Goal: Check status: Check status

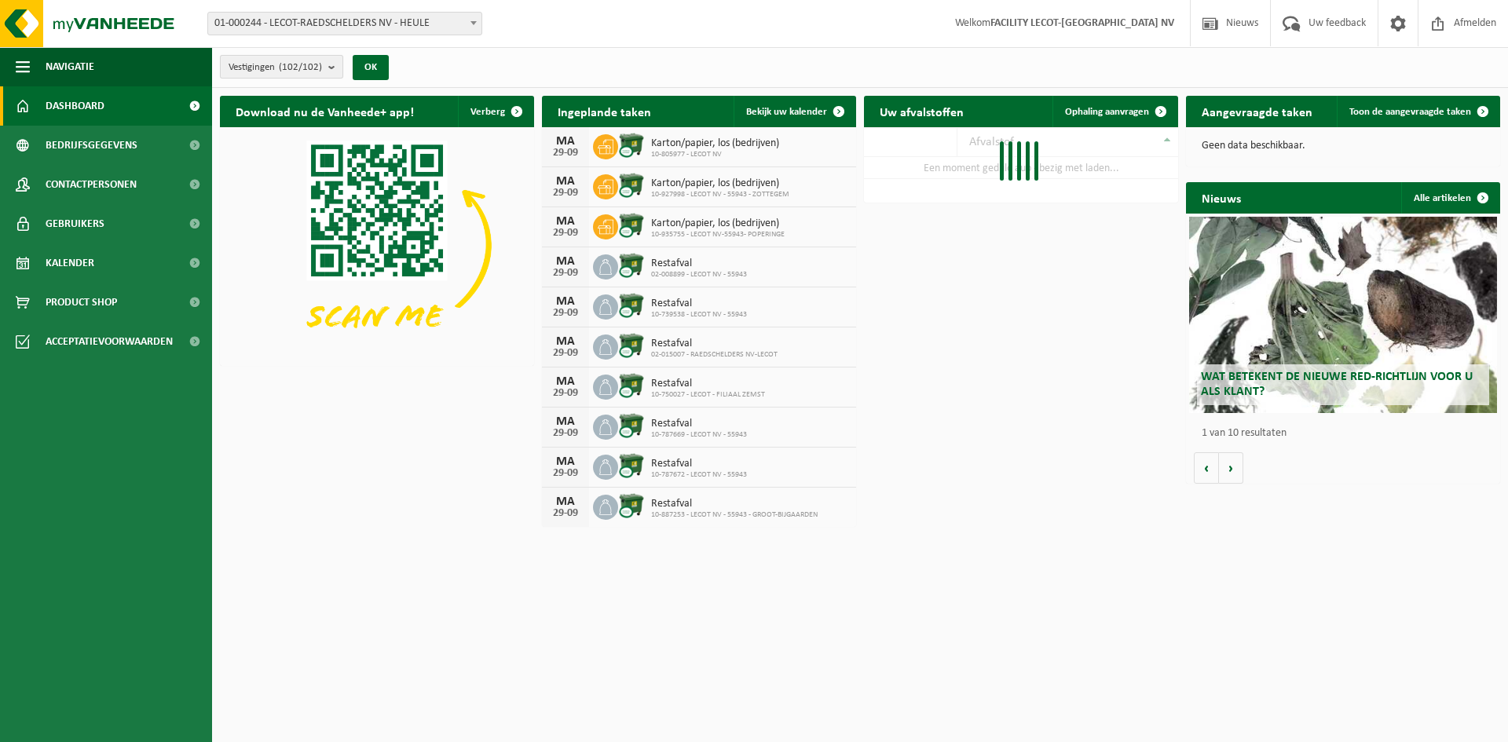
click at [339, 62] on b "submit" at bounding box center [335, 67] width 14 height 22
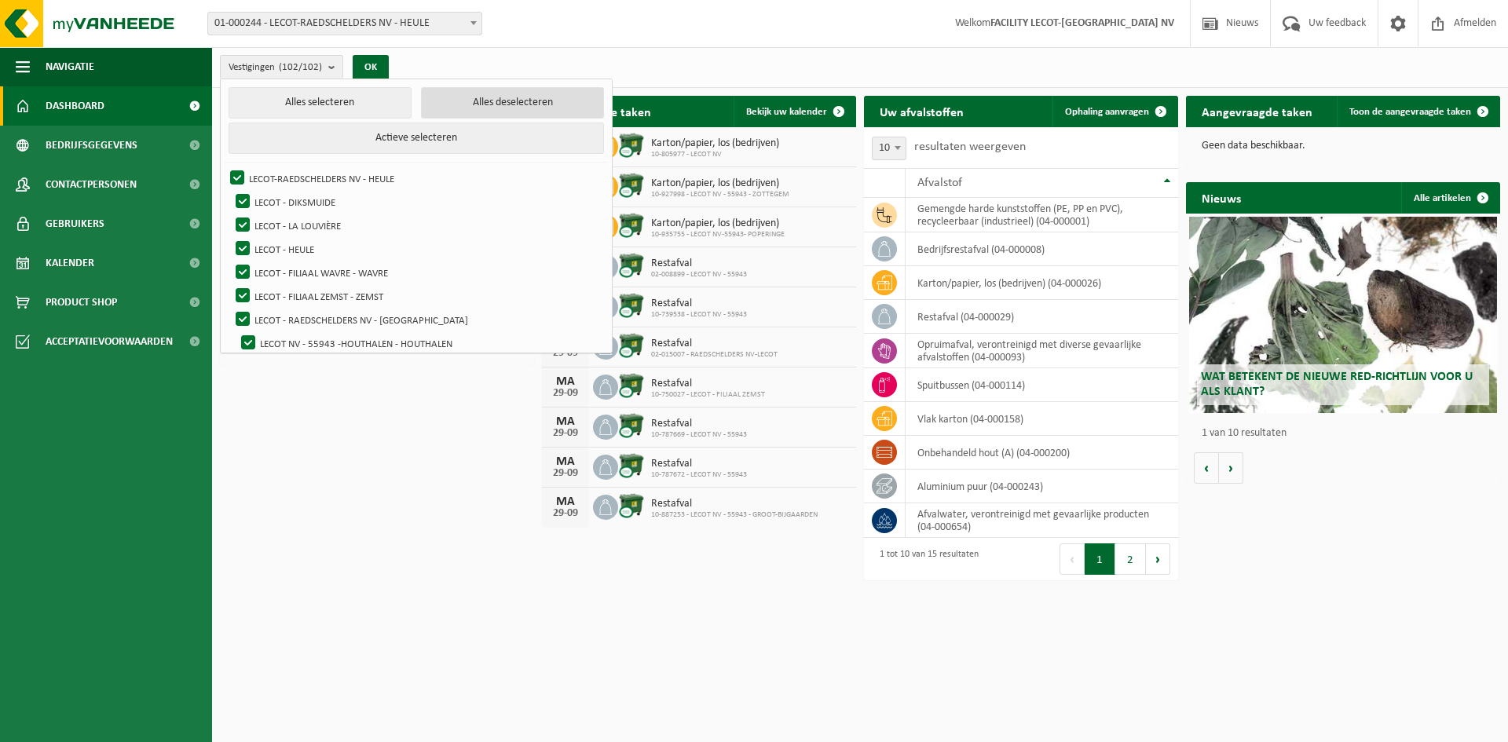
click at [446, 103] on button "Alles deselecteren" at bounding box center [512, 102] width 183 height 31
checkbox input "false"
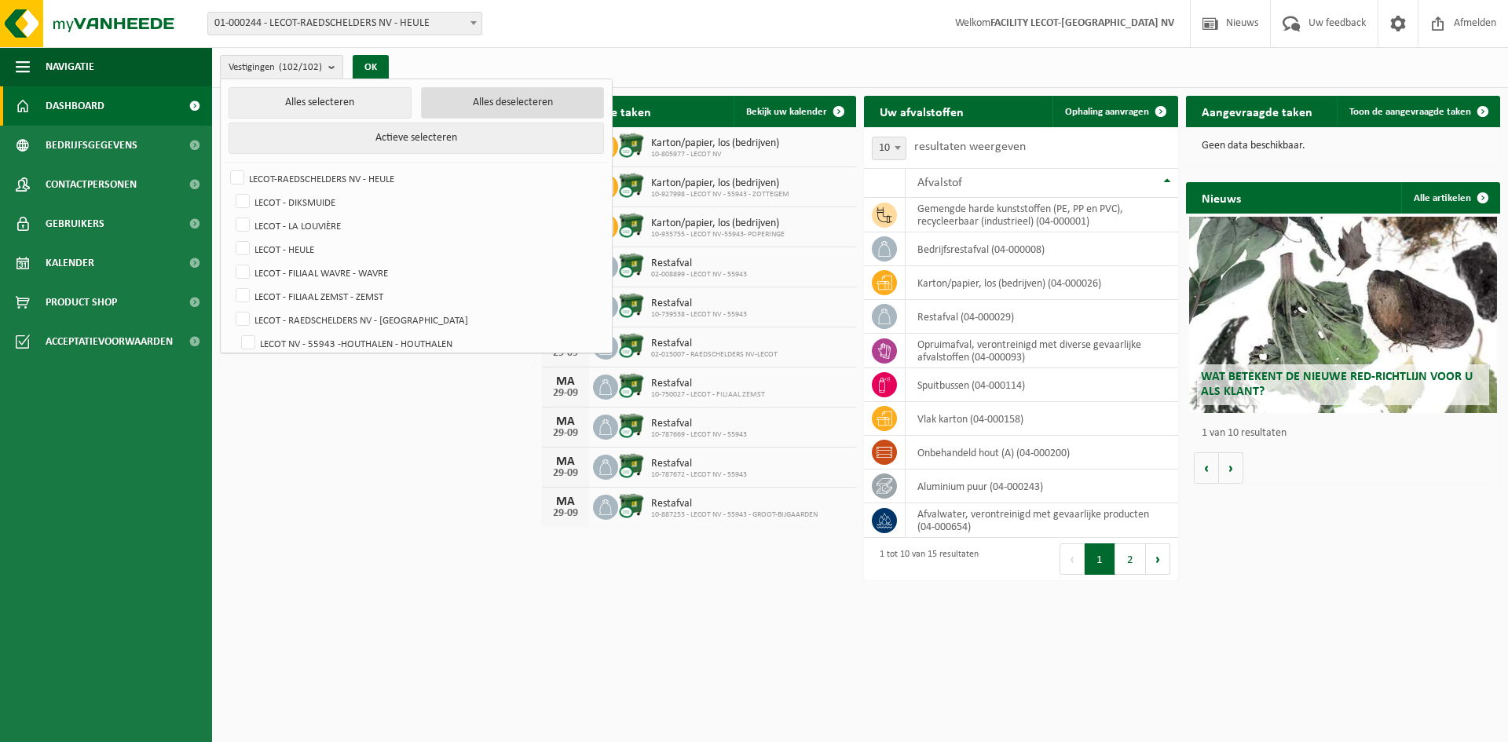
checkbox input "false"
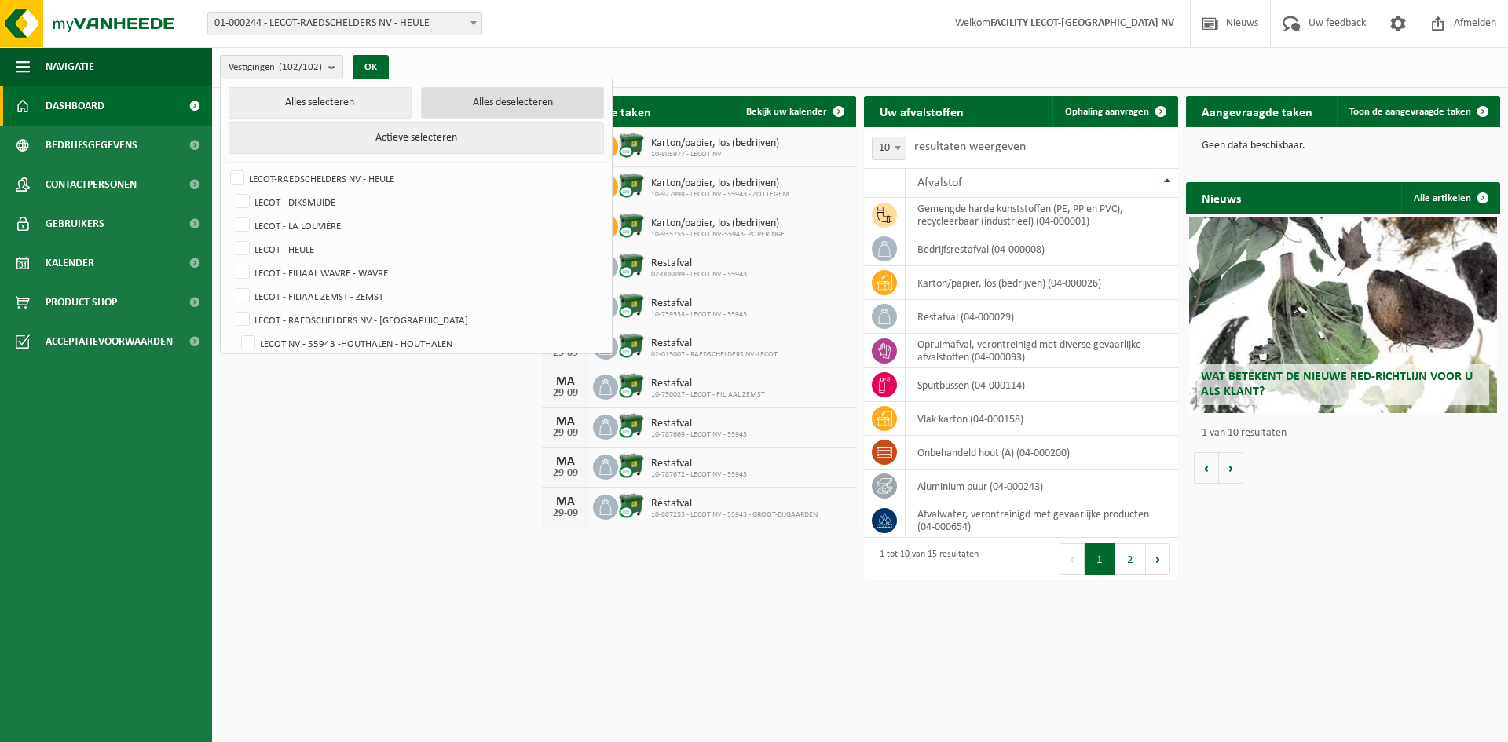
checkbox input "false"
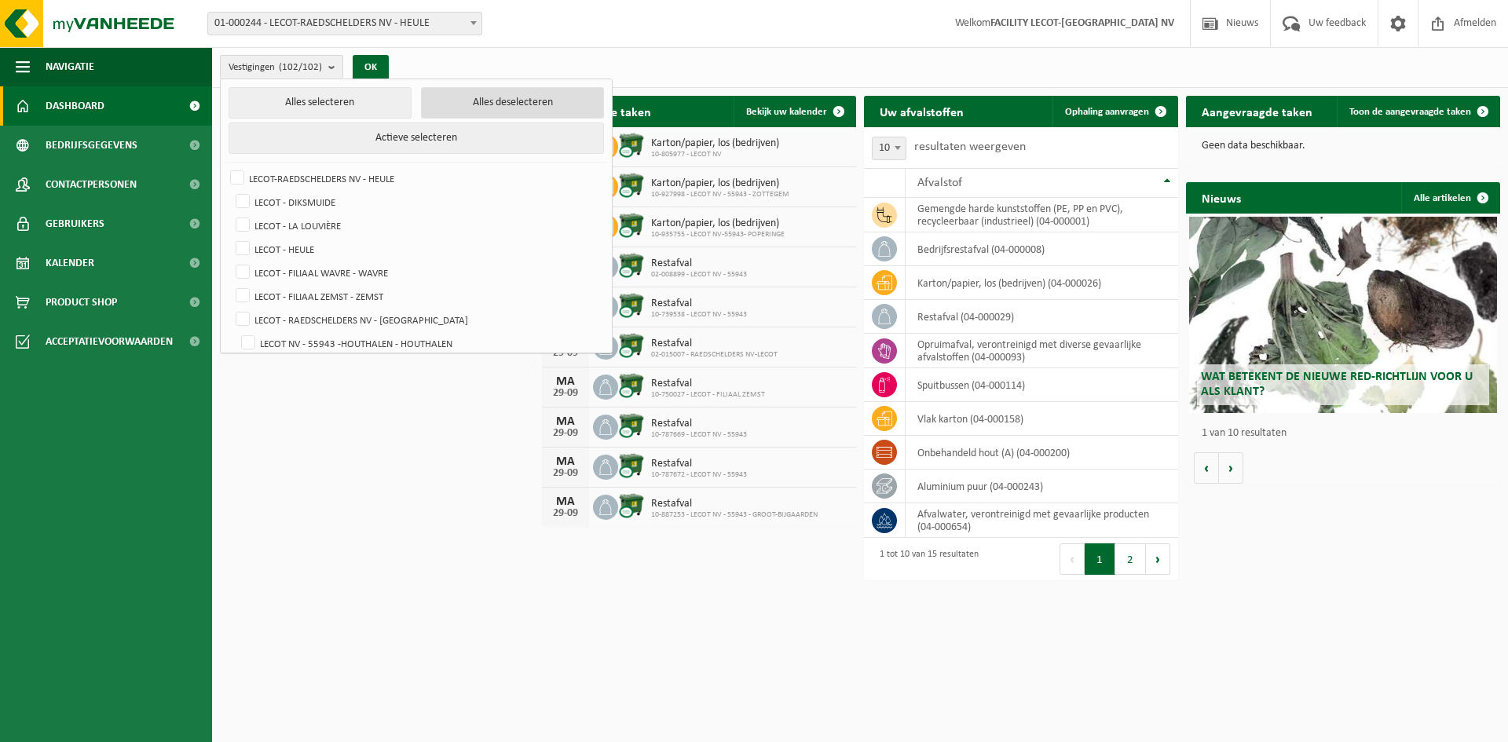
checkbox input "false"
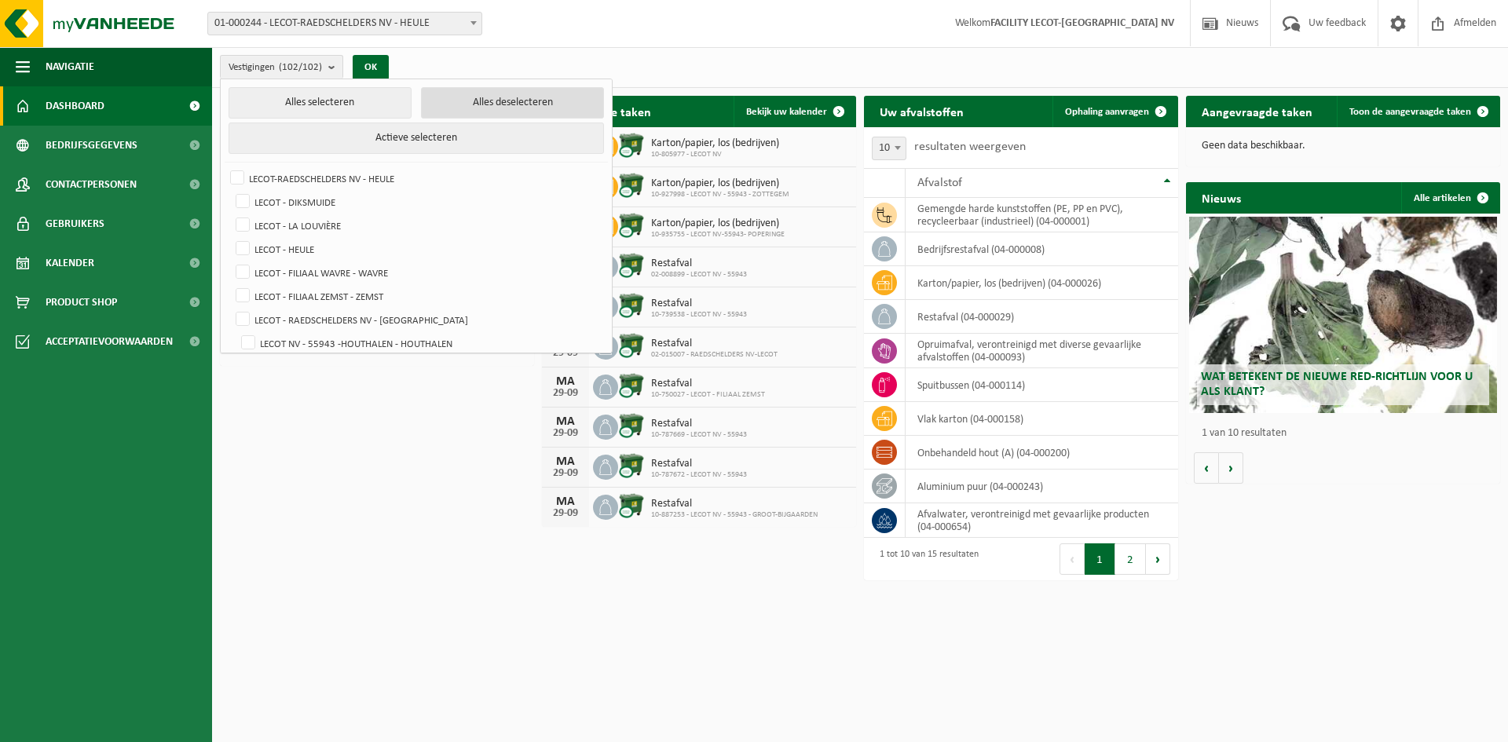
checkbox input "false"
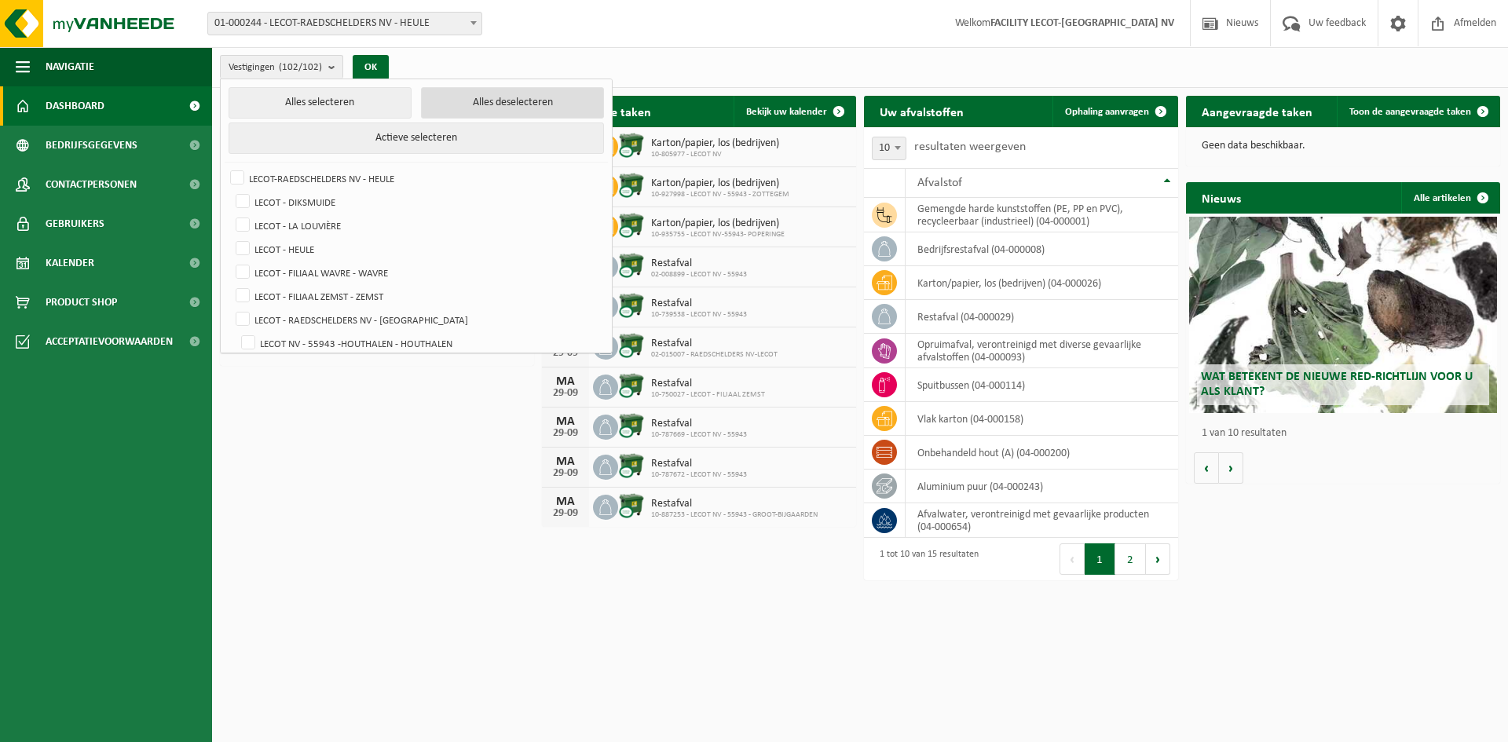
checkbox input "false"
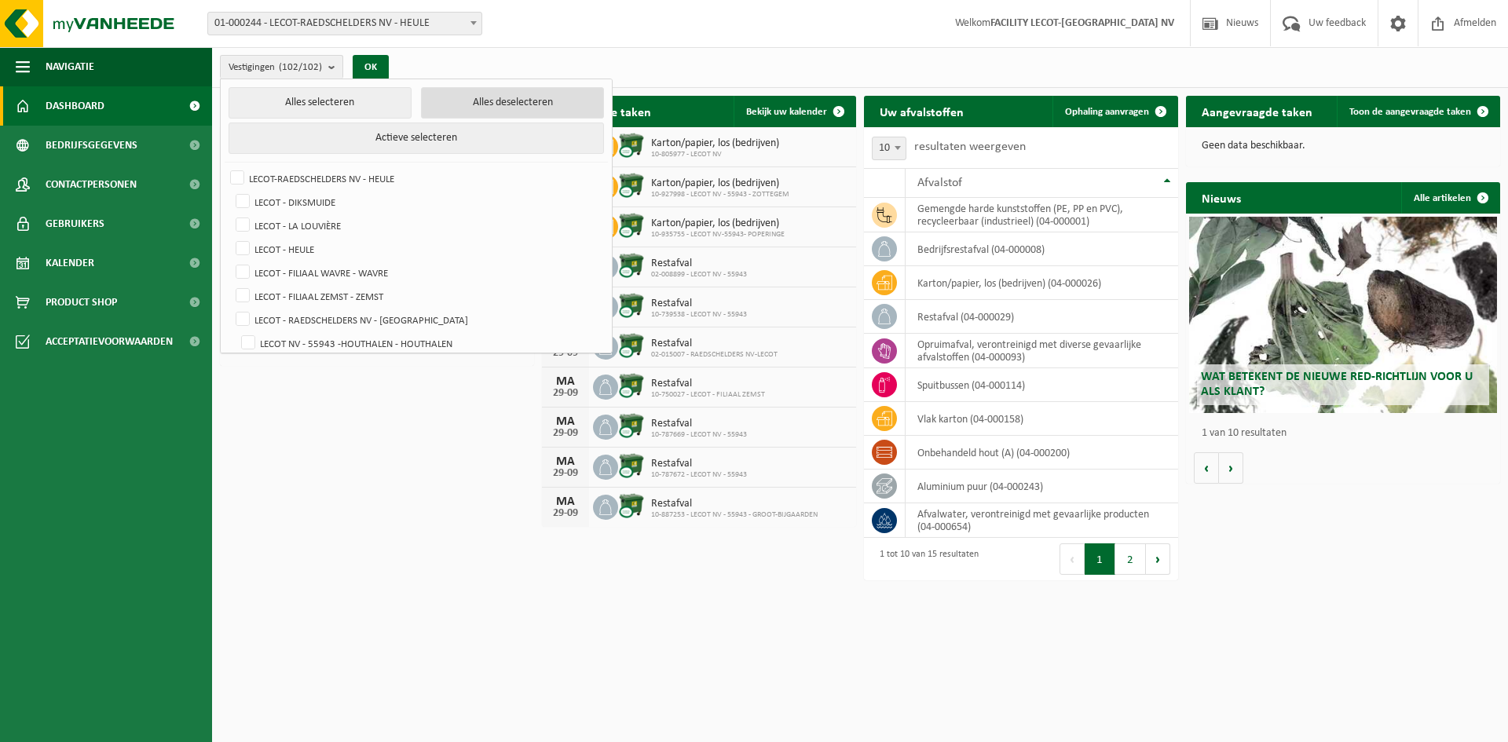
checkbox input "false"
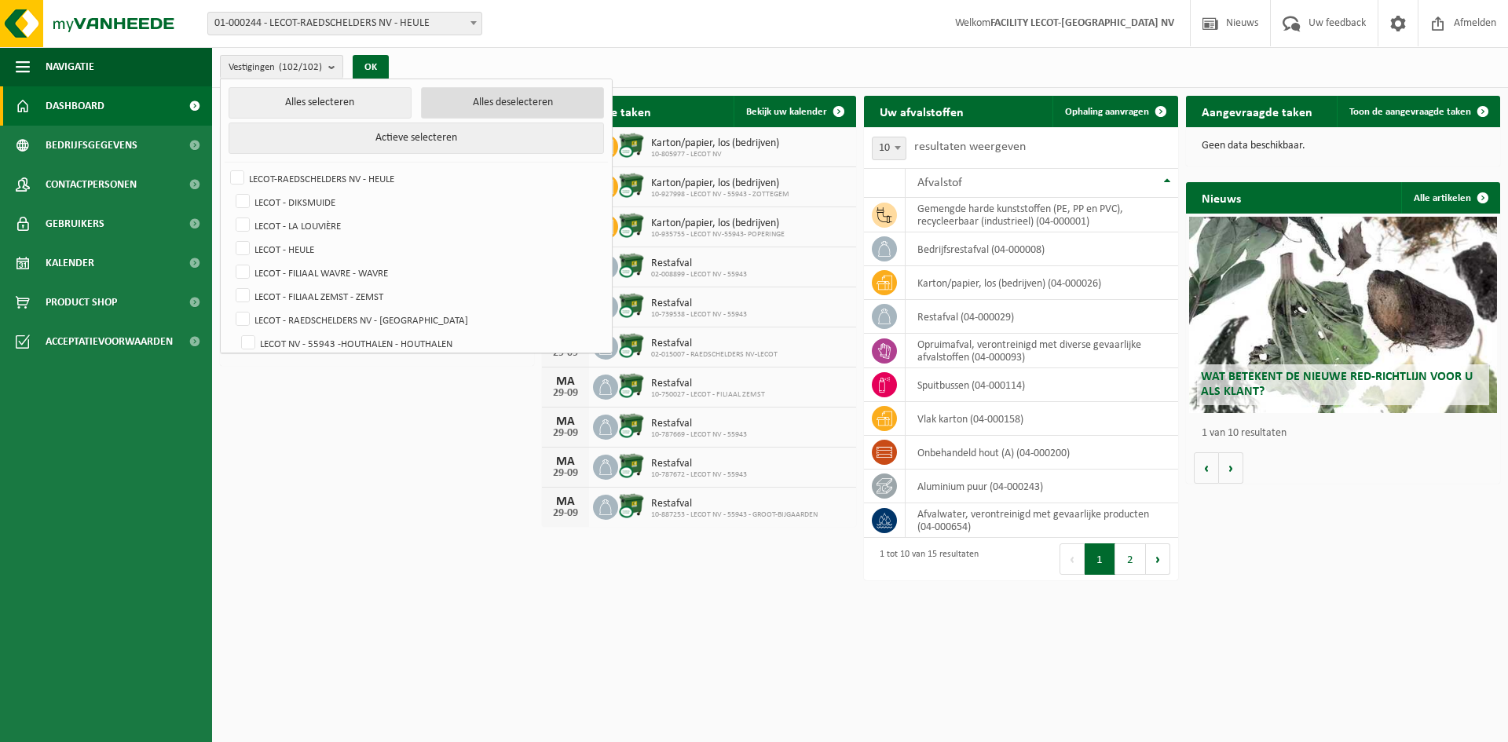
checkbox input "false"
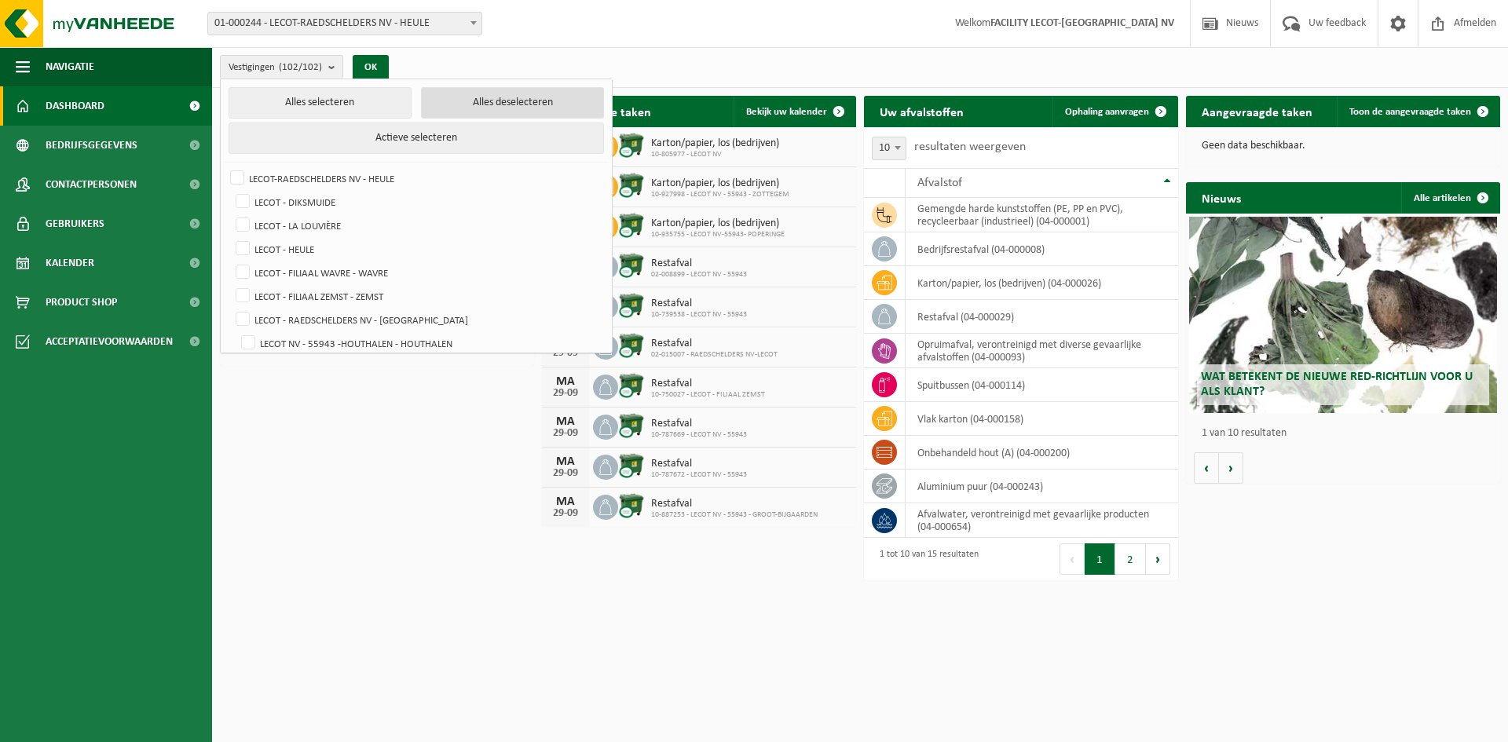
checkbox input "false"
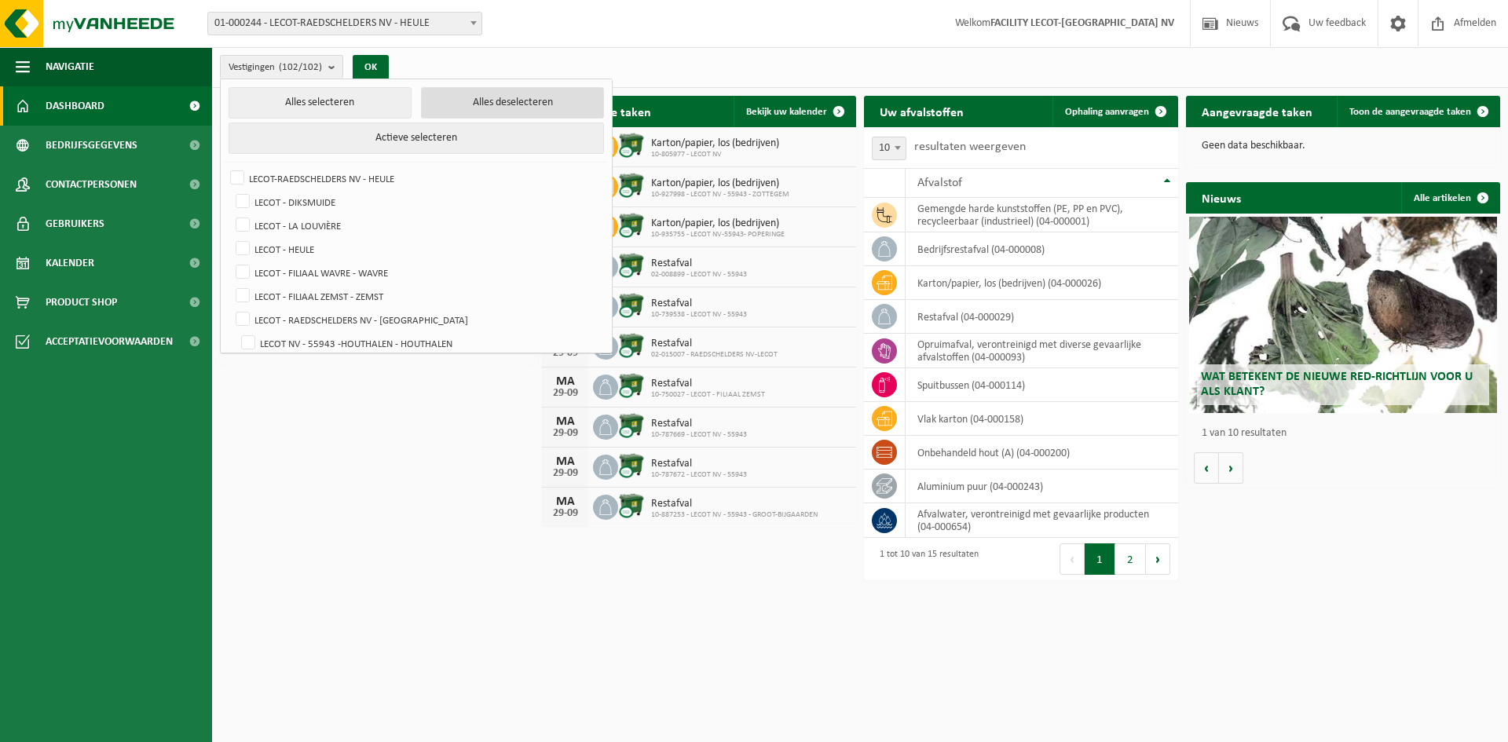
checkbox input "false"
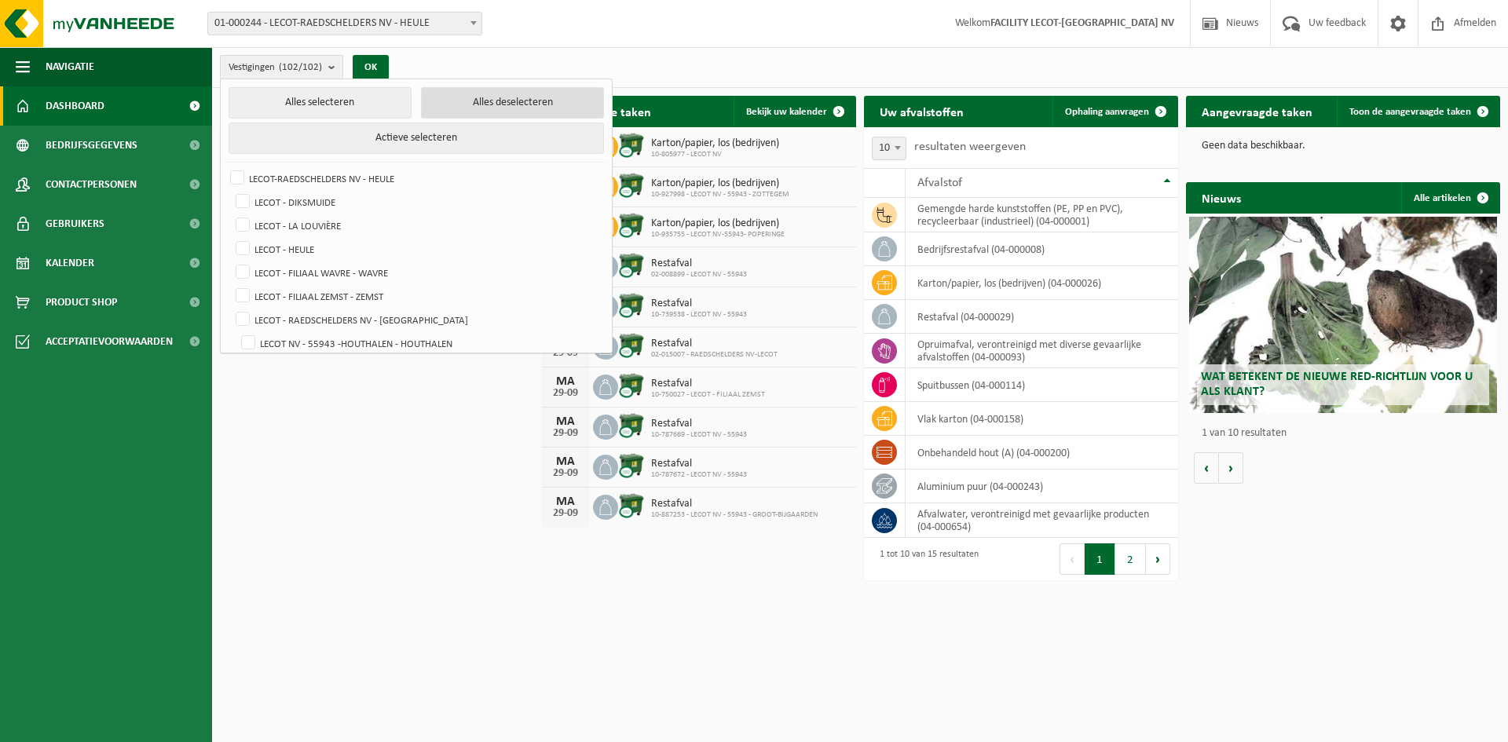
checkbox input "false"
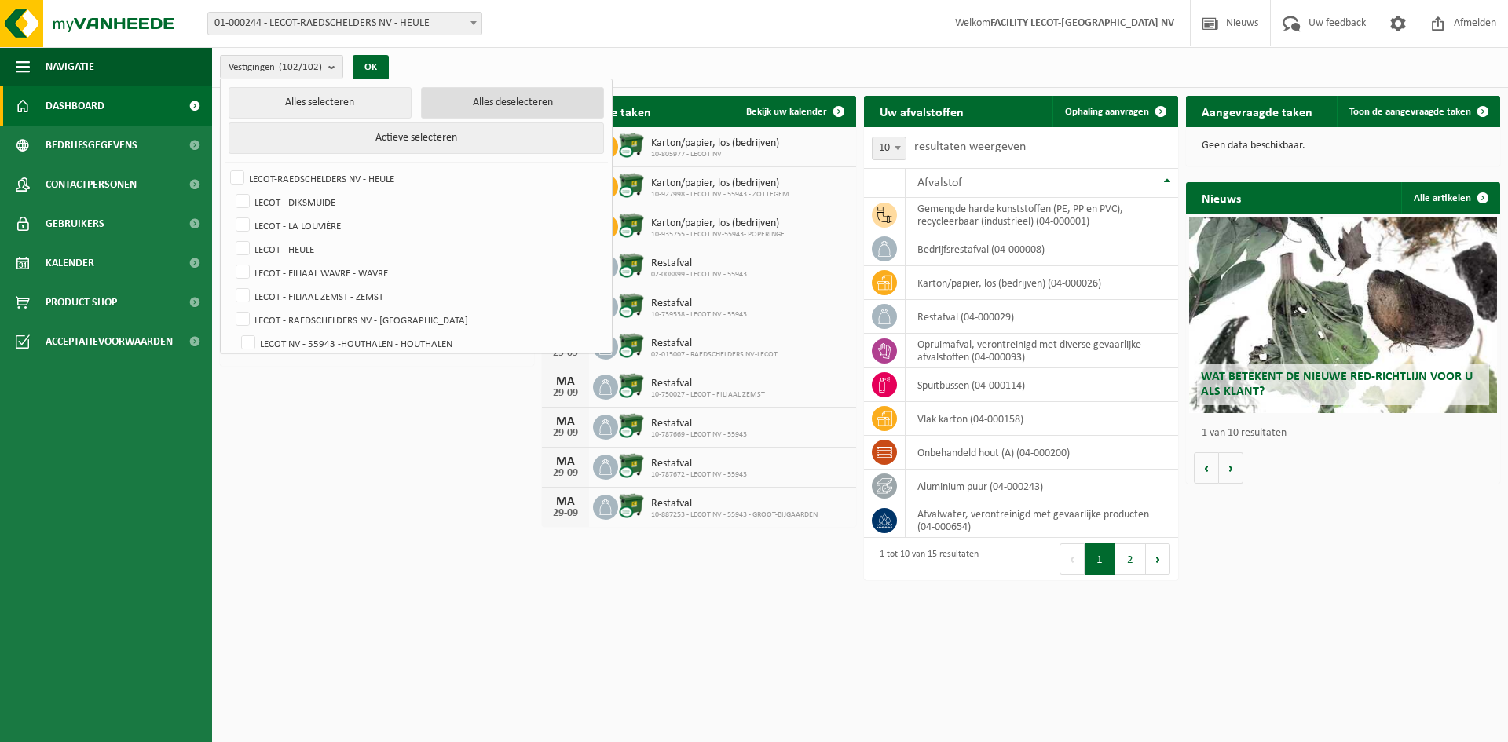
checkbox input "false"
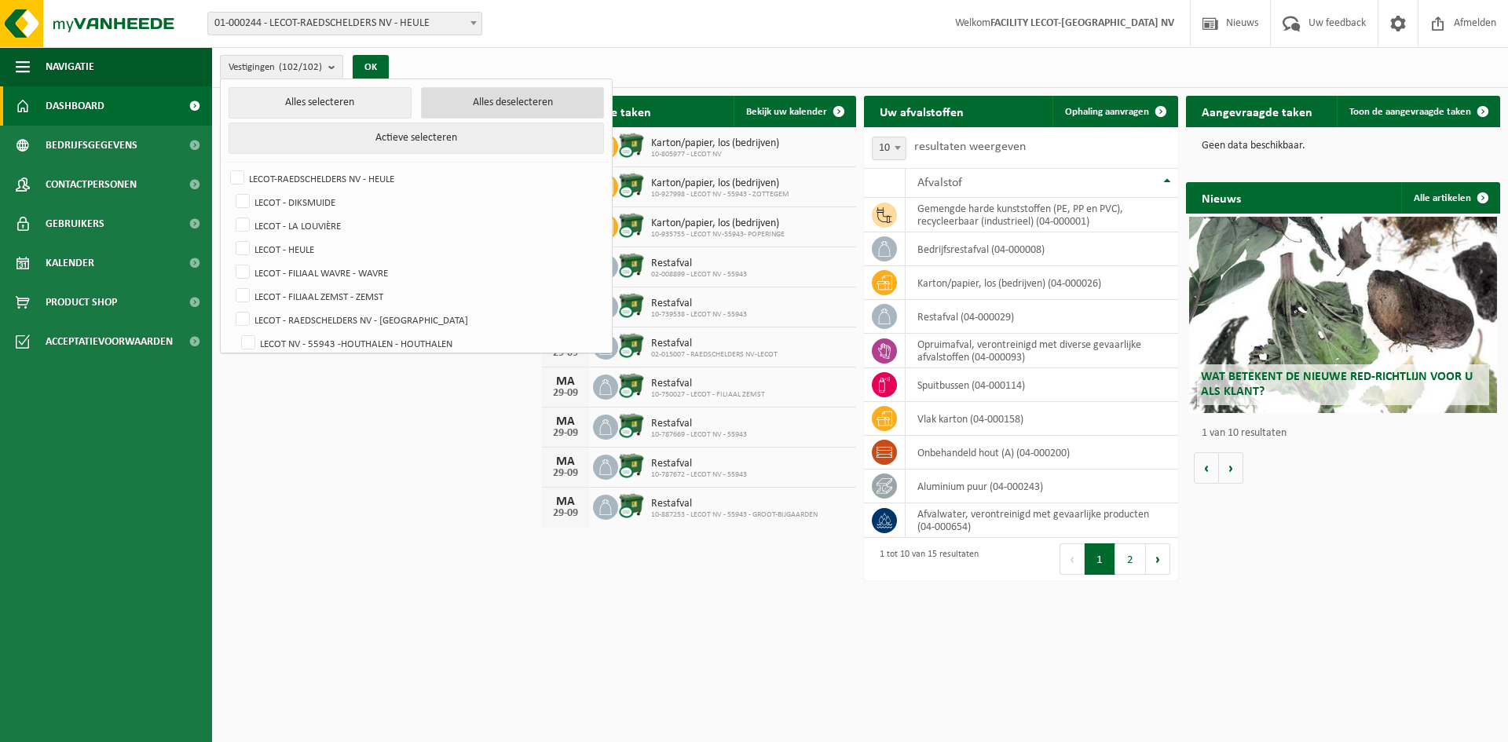
checkbox input "false"
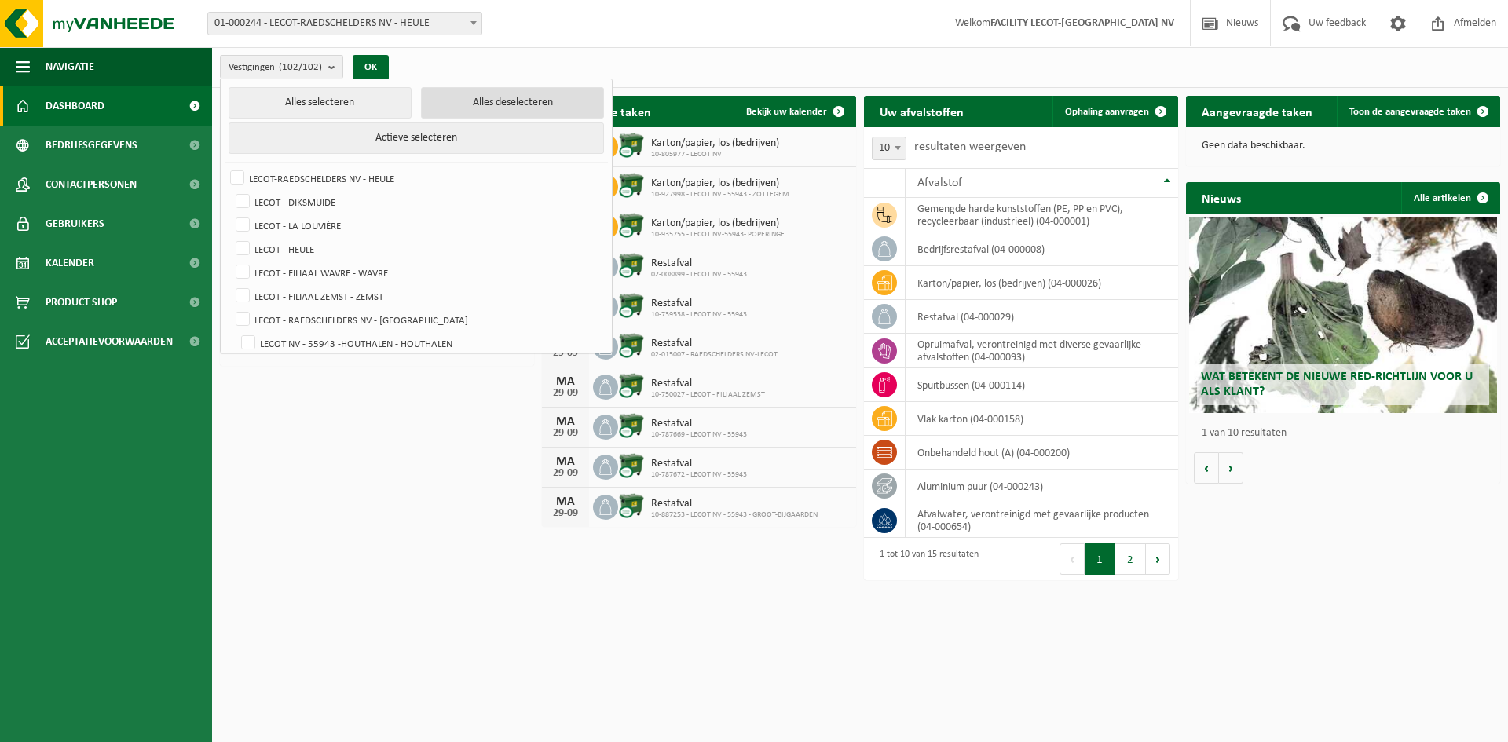
checkbox input "false"
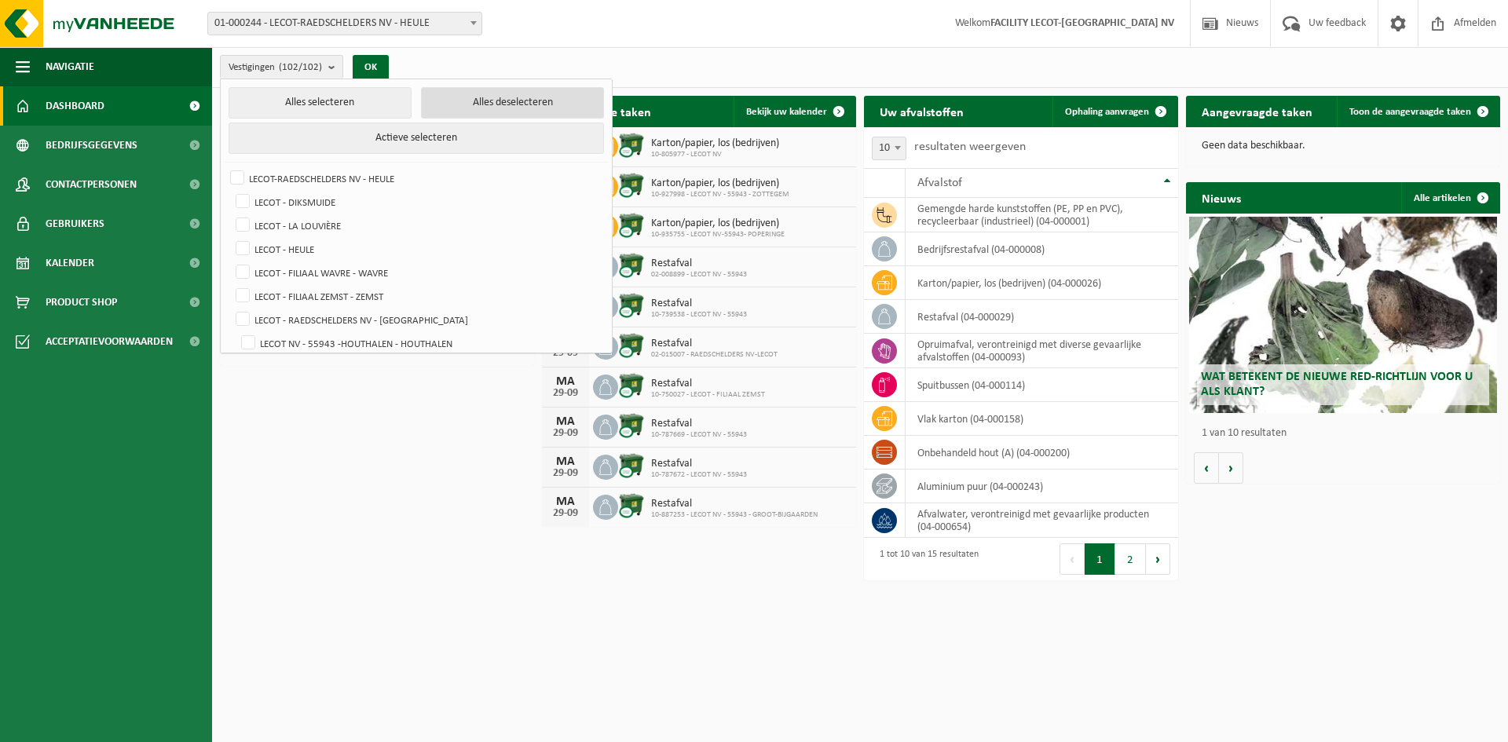
checkbox input "false"
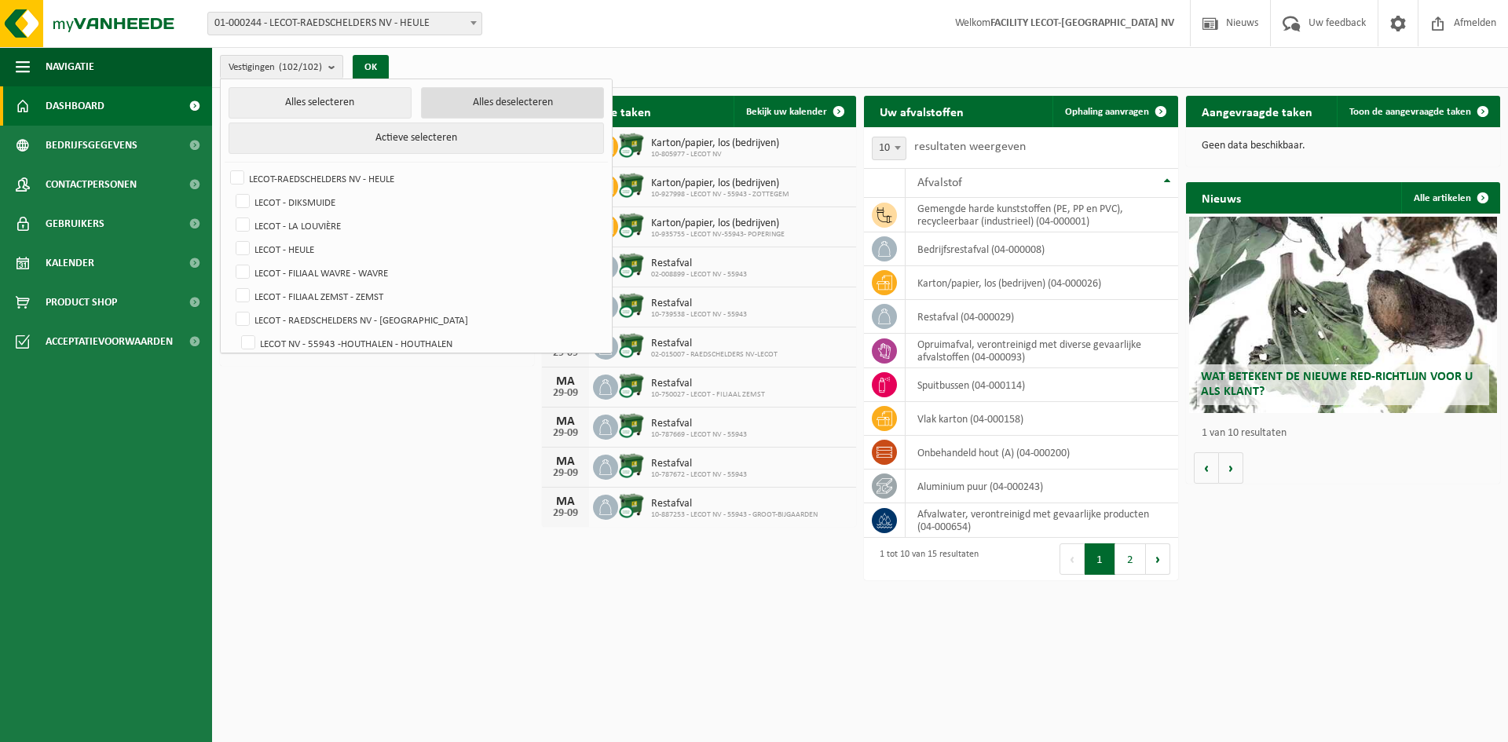
checkbox input "false"
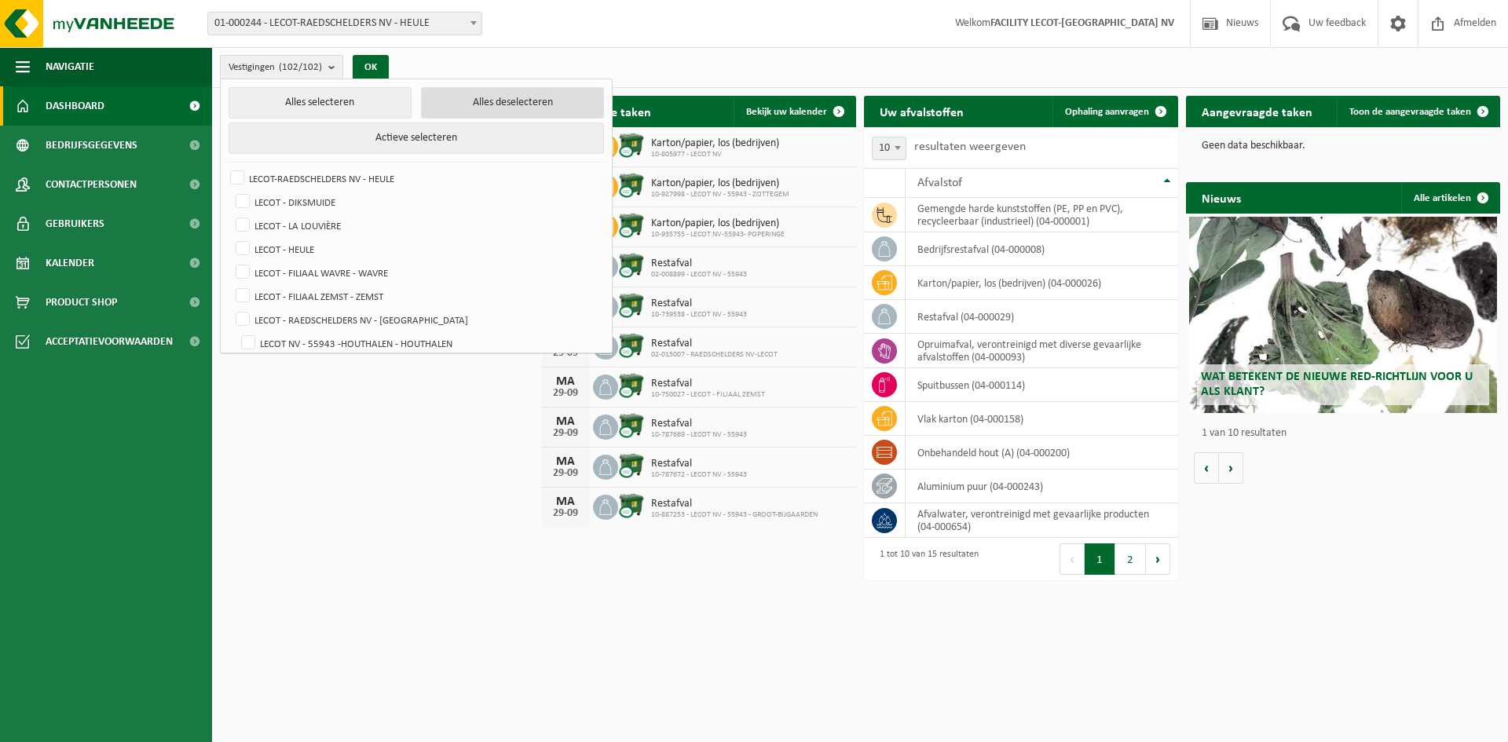
checkbox input "false"
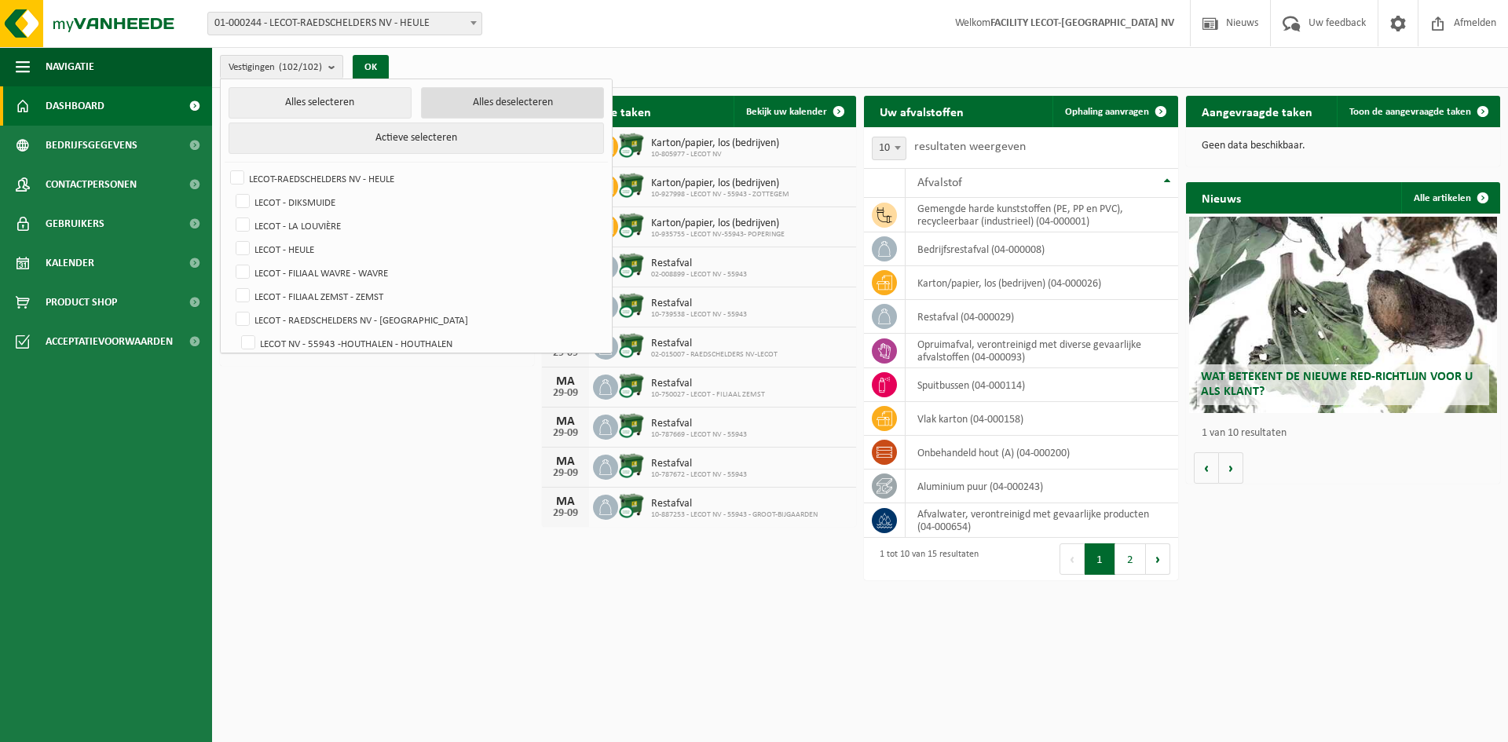
checkbox input "false"
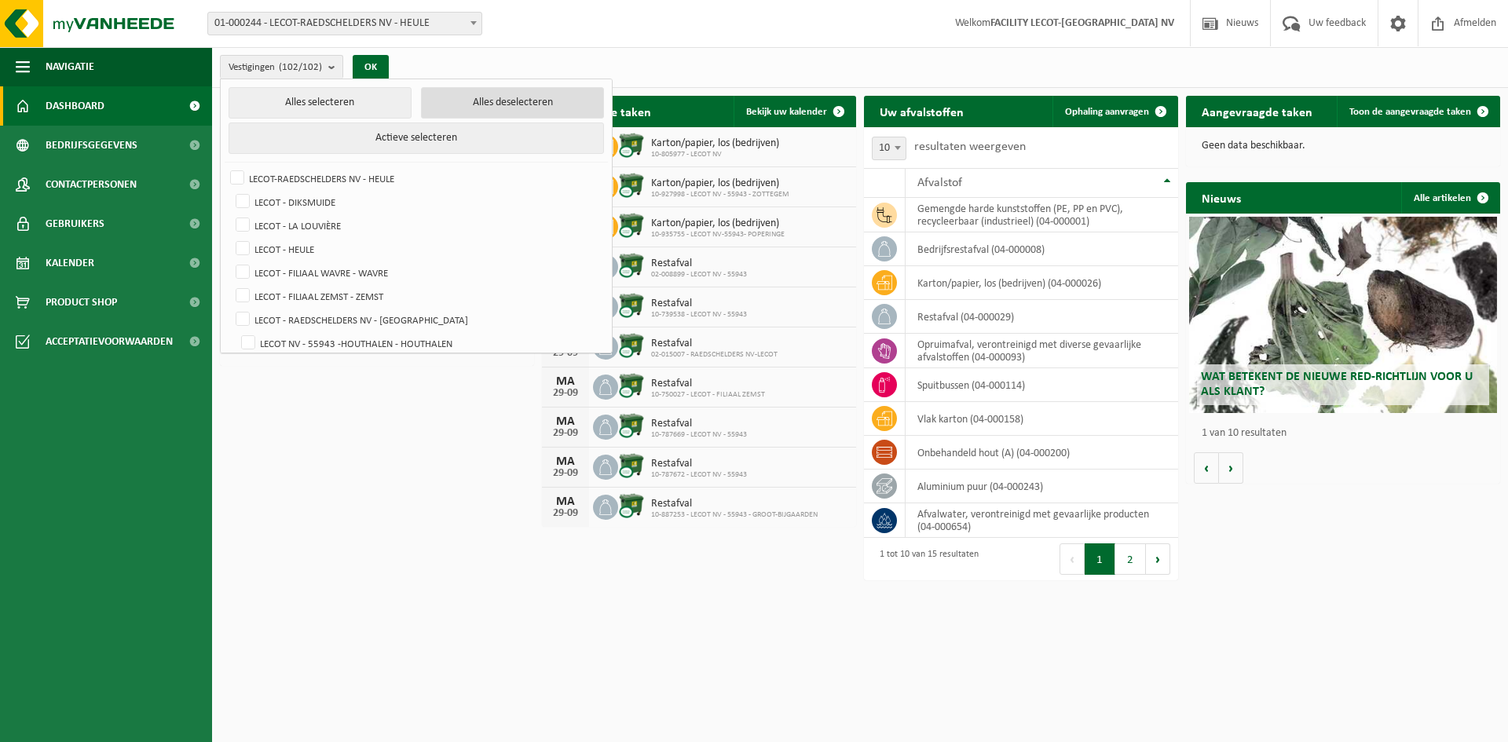
checkbox input "false"
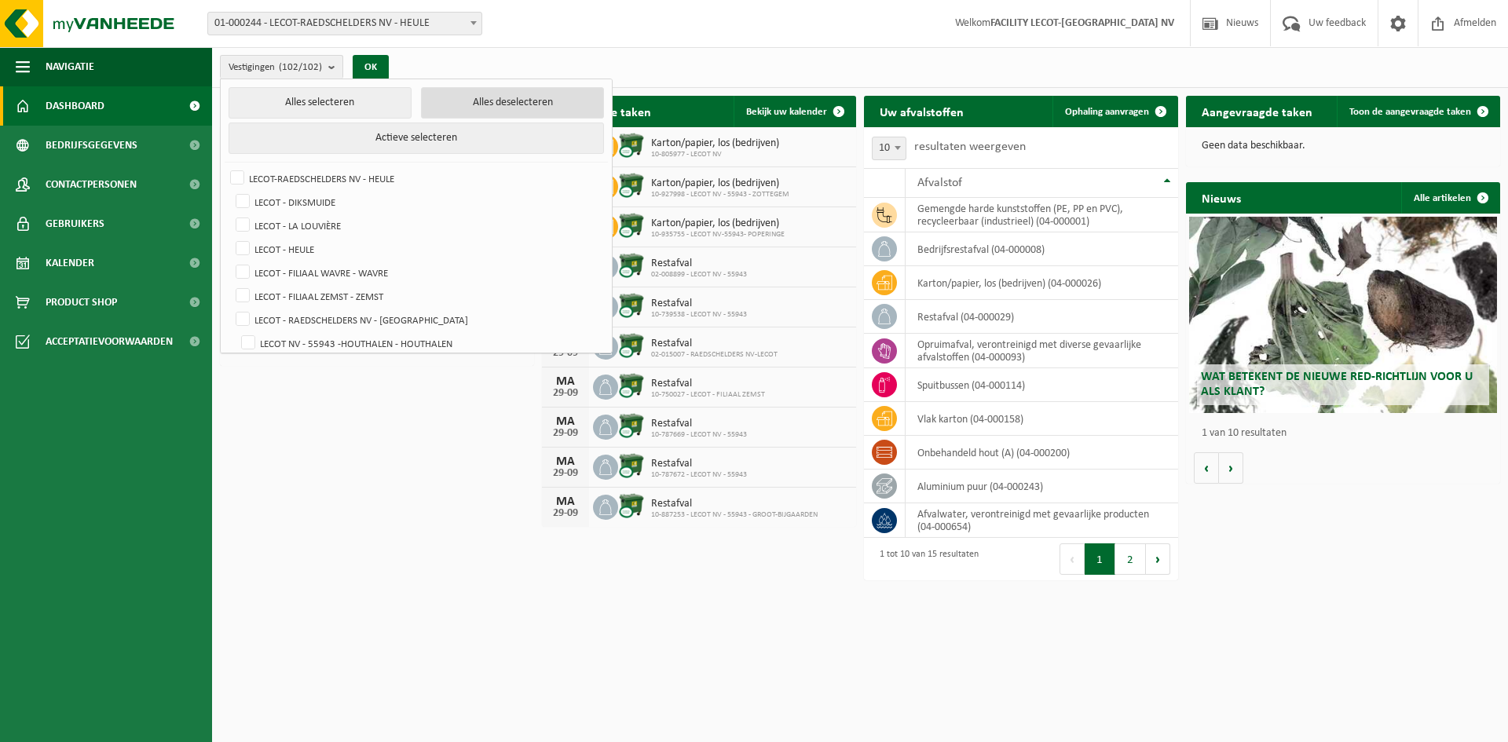
checkbox input "false"
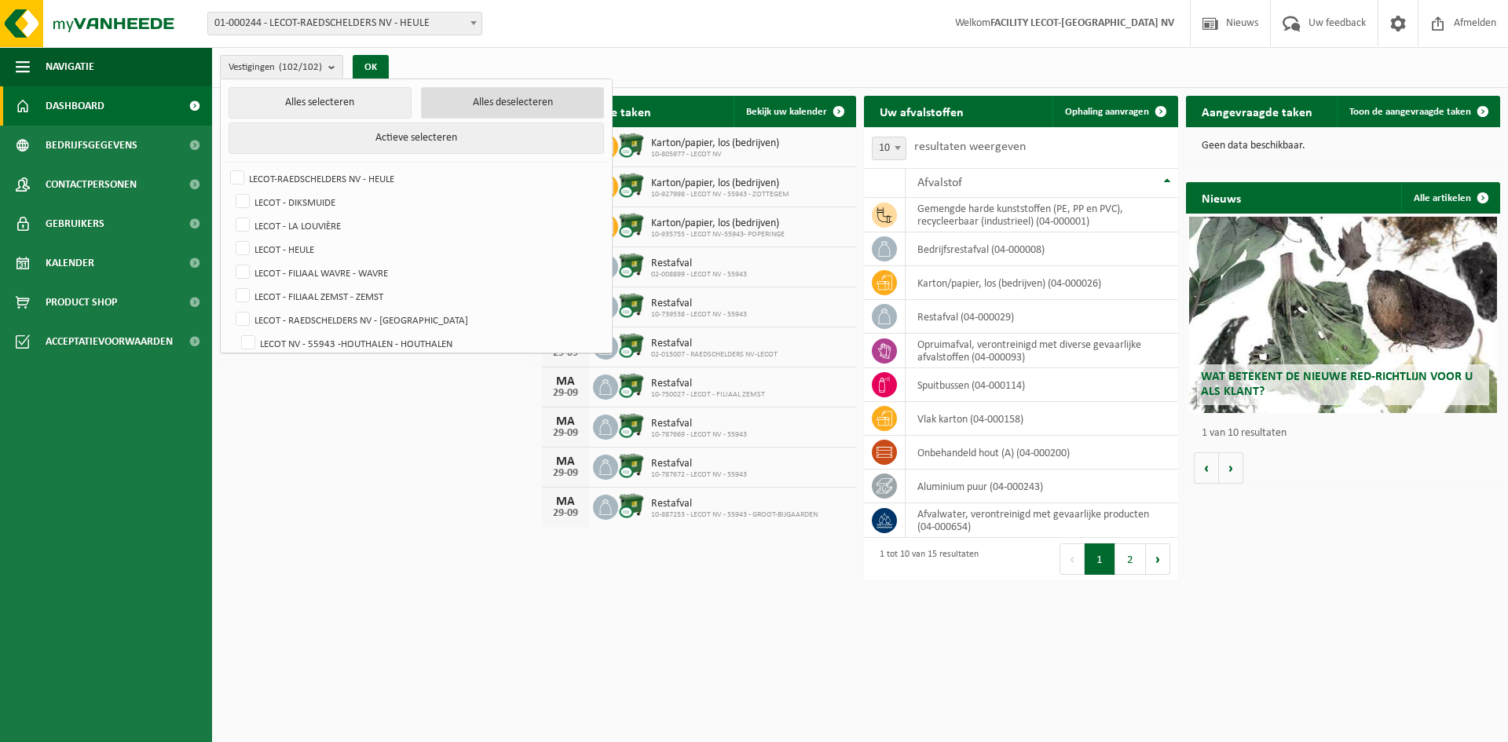
checkbox input "false"
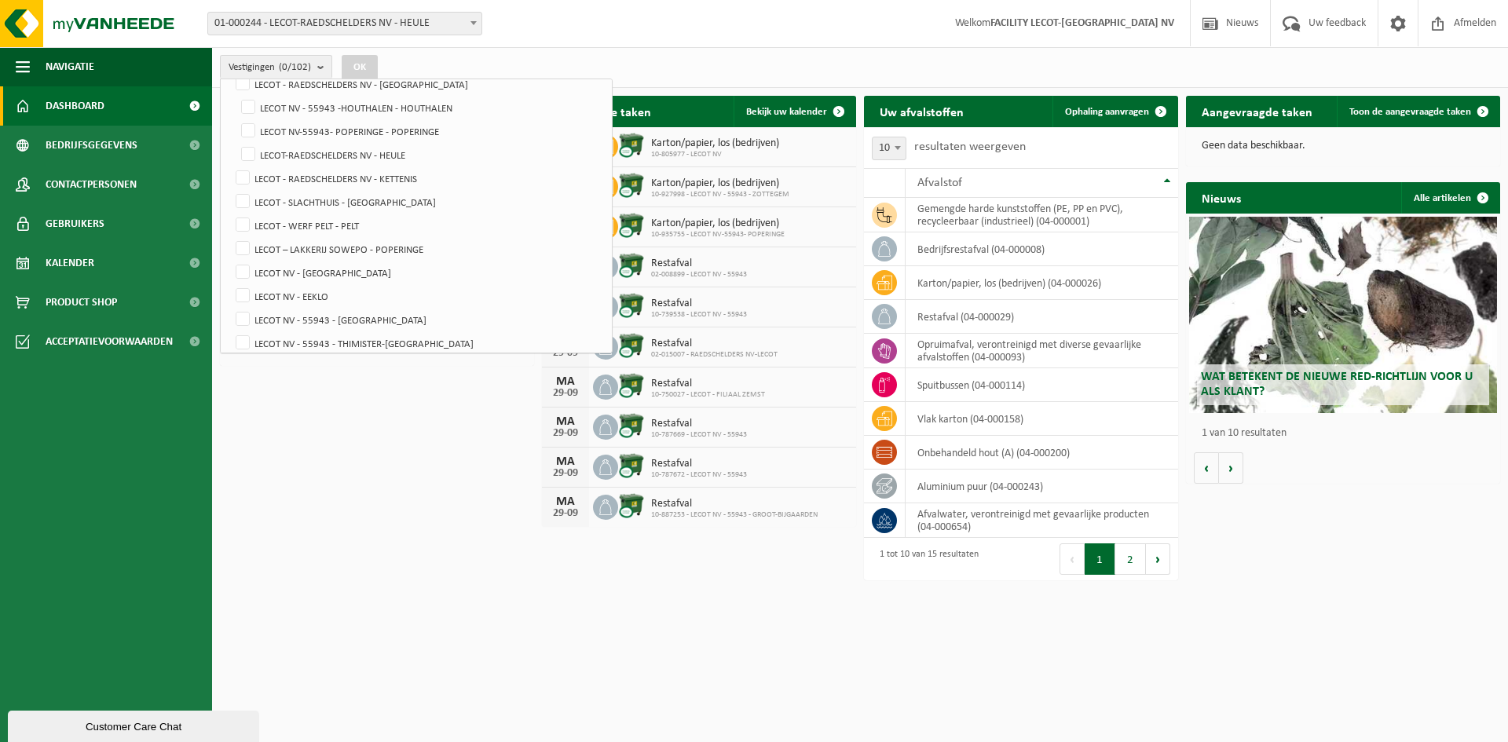
scroll to position [314, 0]
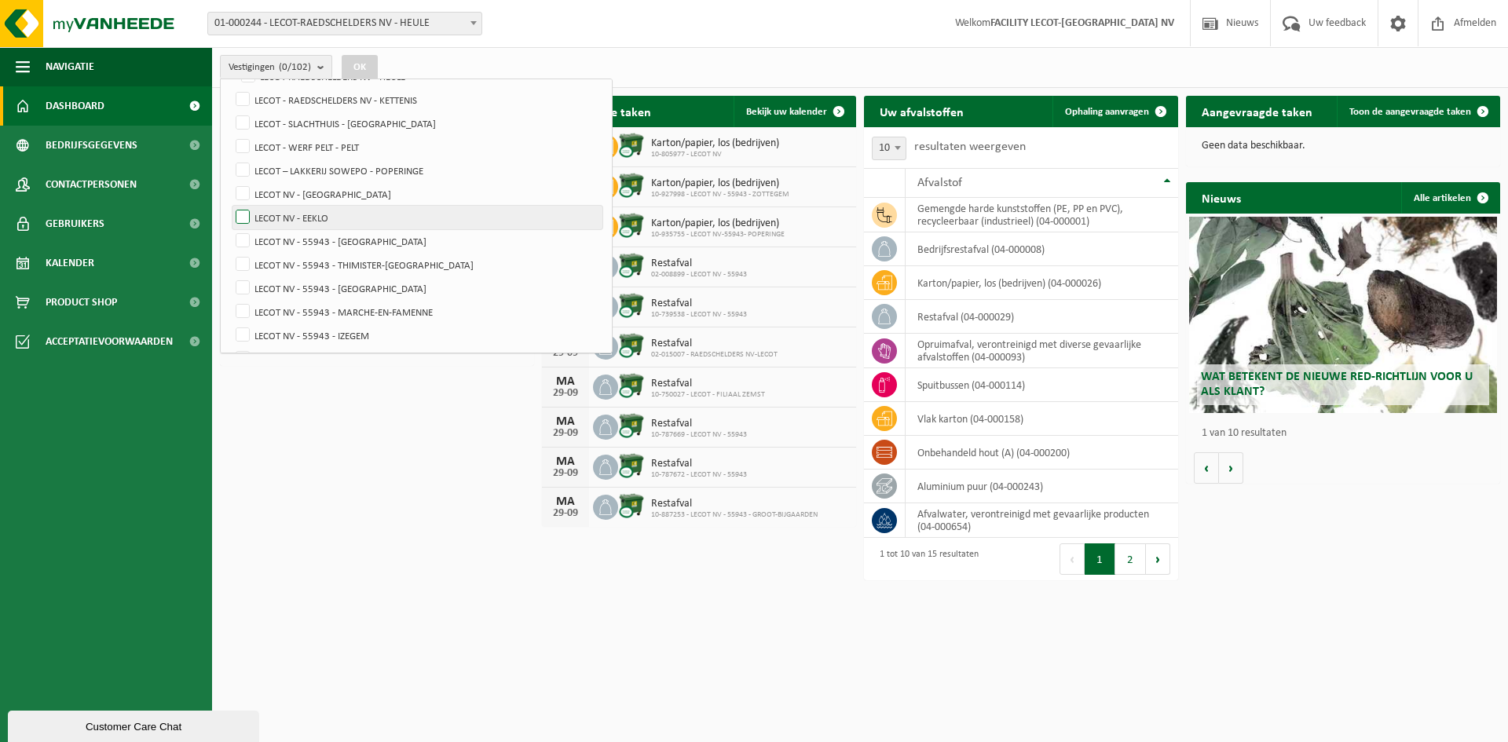
click at [325, 210] on label "LECOT NV - EEKLO" at bounding box center [418, 218] width 370 height 24
click at [230, 206] on input "LECOT NV - EEKLO" at bounding box center [229, 205] width 1 height 1
checkbox input "true"
click at [353, 63] on button "OK" at bounding box center [360, 67] width 36 height 25
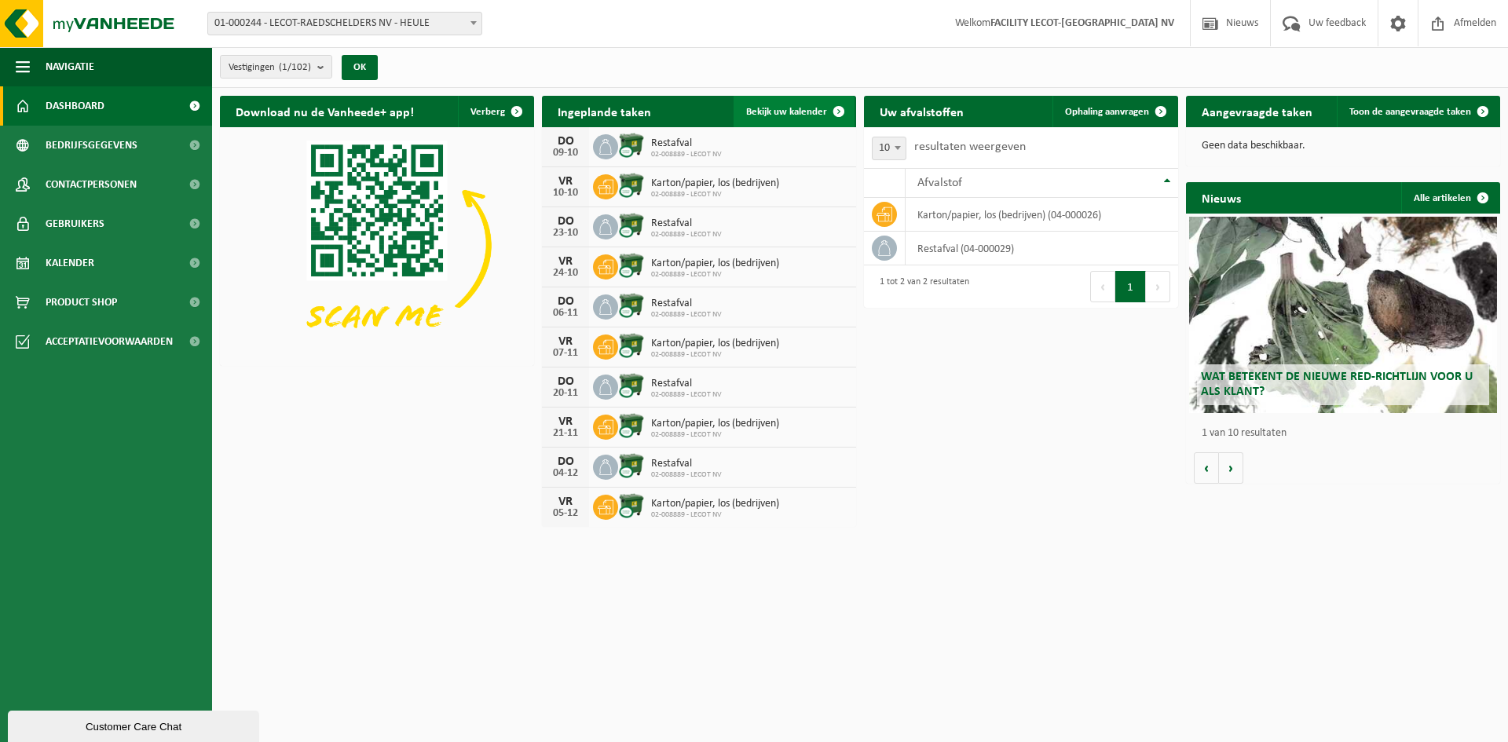
click at [800, 108] on span "Bekijk uw kalender" at bounding box center [786, 112] width 81 height 10
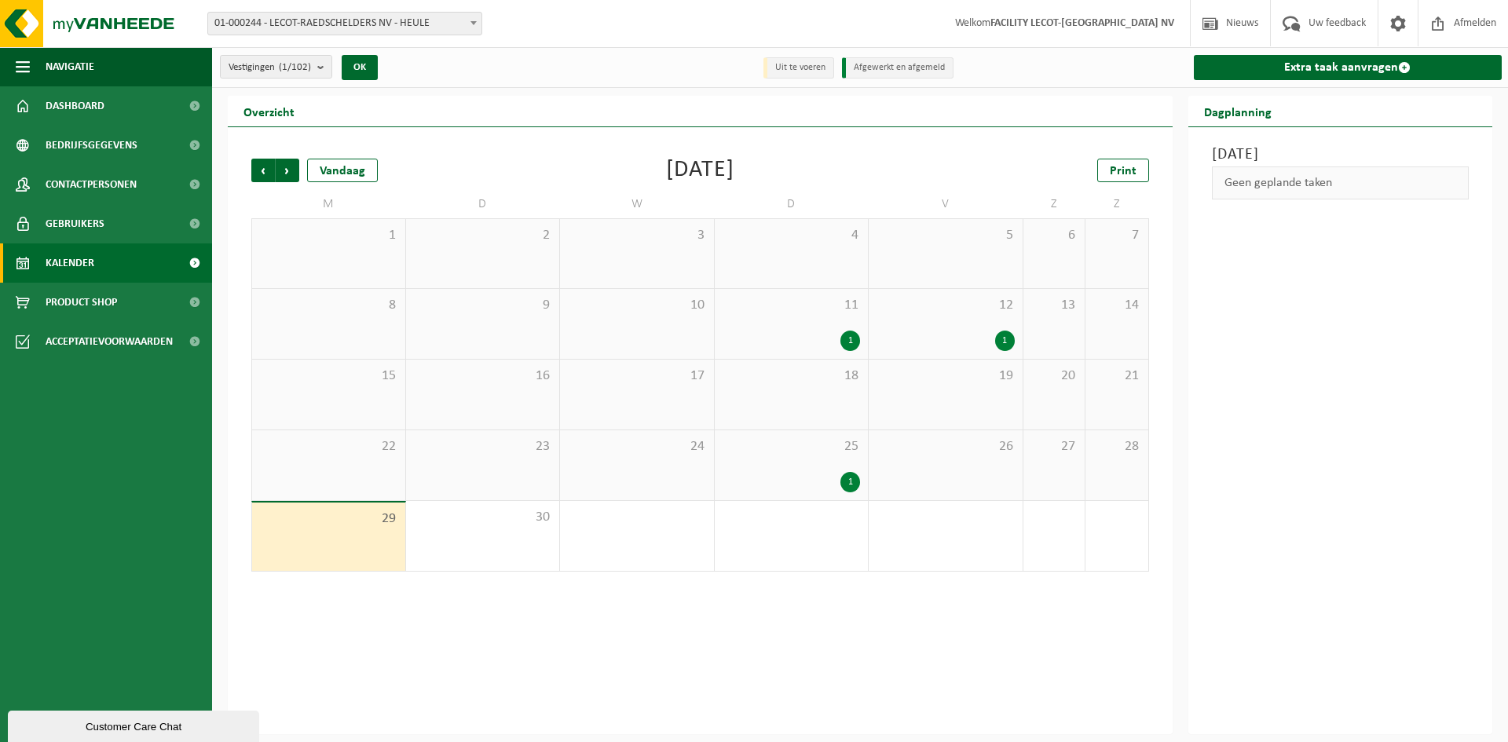
click at [844, 480] on div "1" at bounding box center [851, 482] width 20 height 20
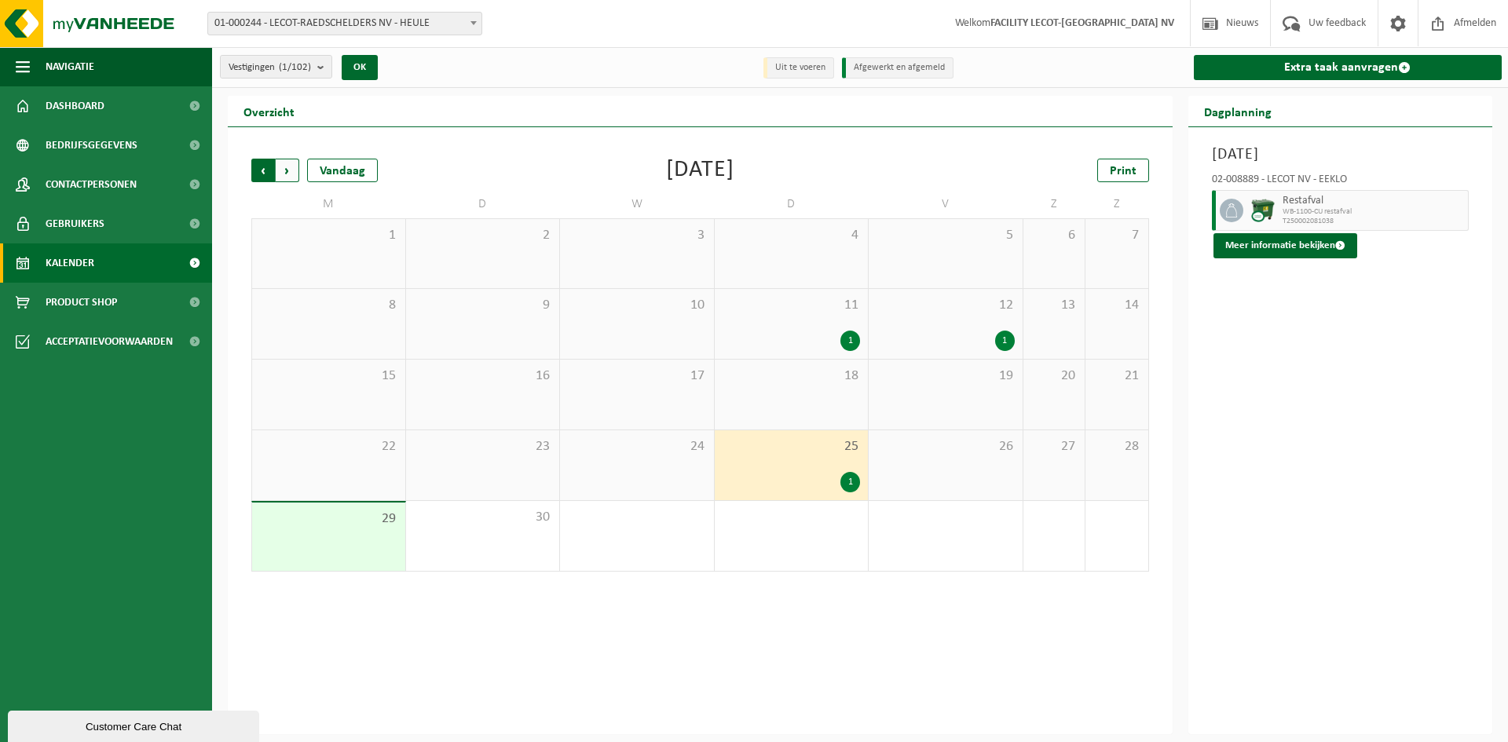
click at [288, 167] on span "Volgende" at bounding box center [288, 171] width 24 height 24
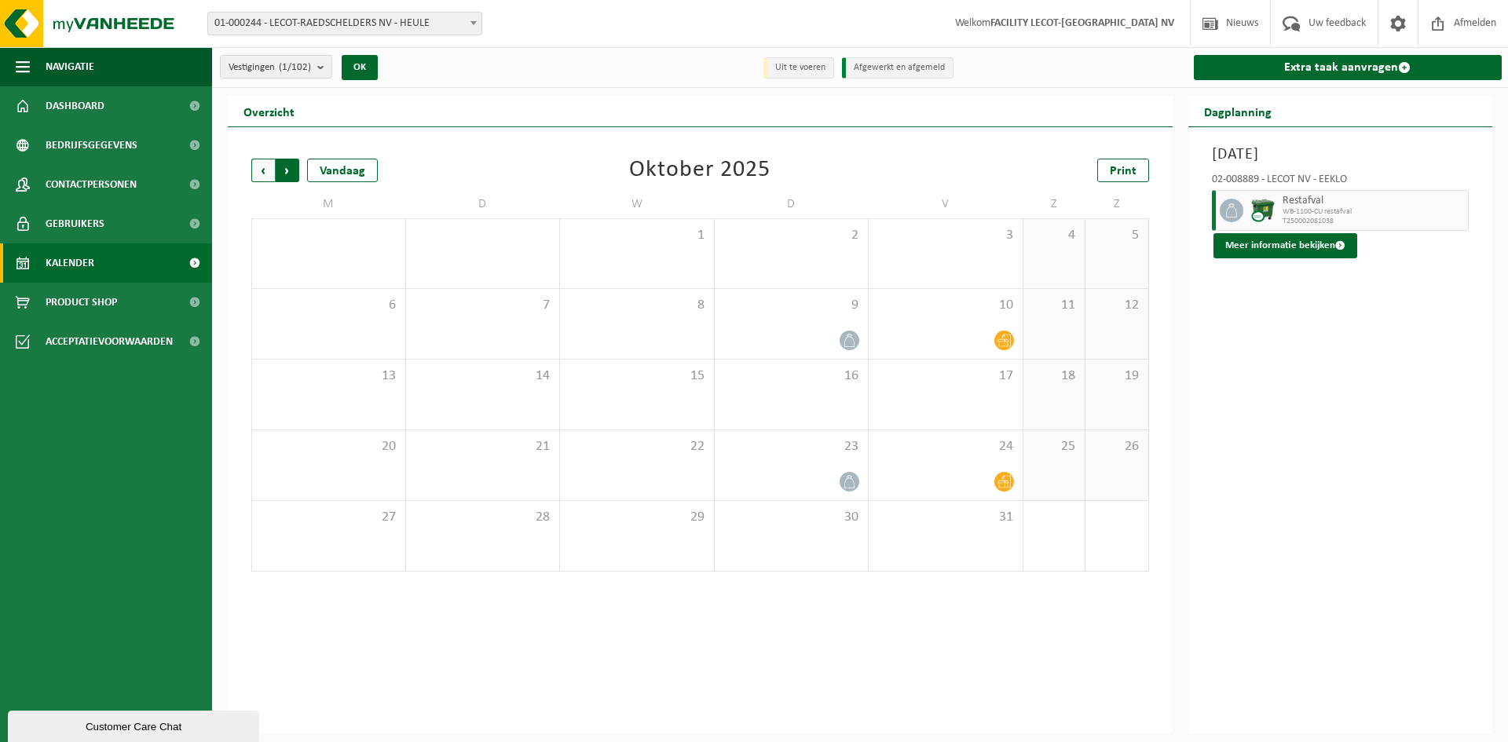
click at [257, 167] on span "Vorige" at bounding box center [263, 171] width 24 height 24
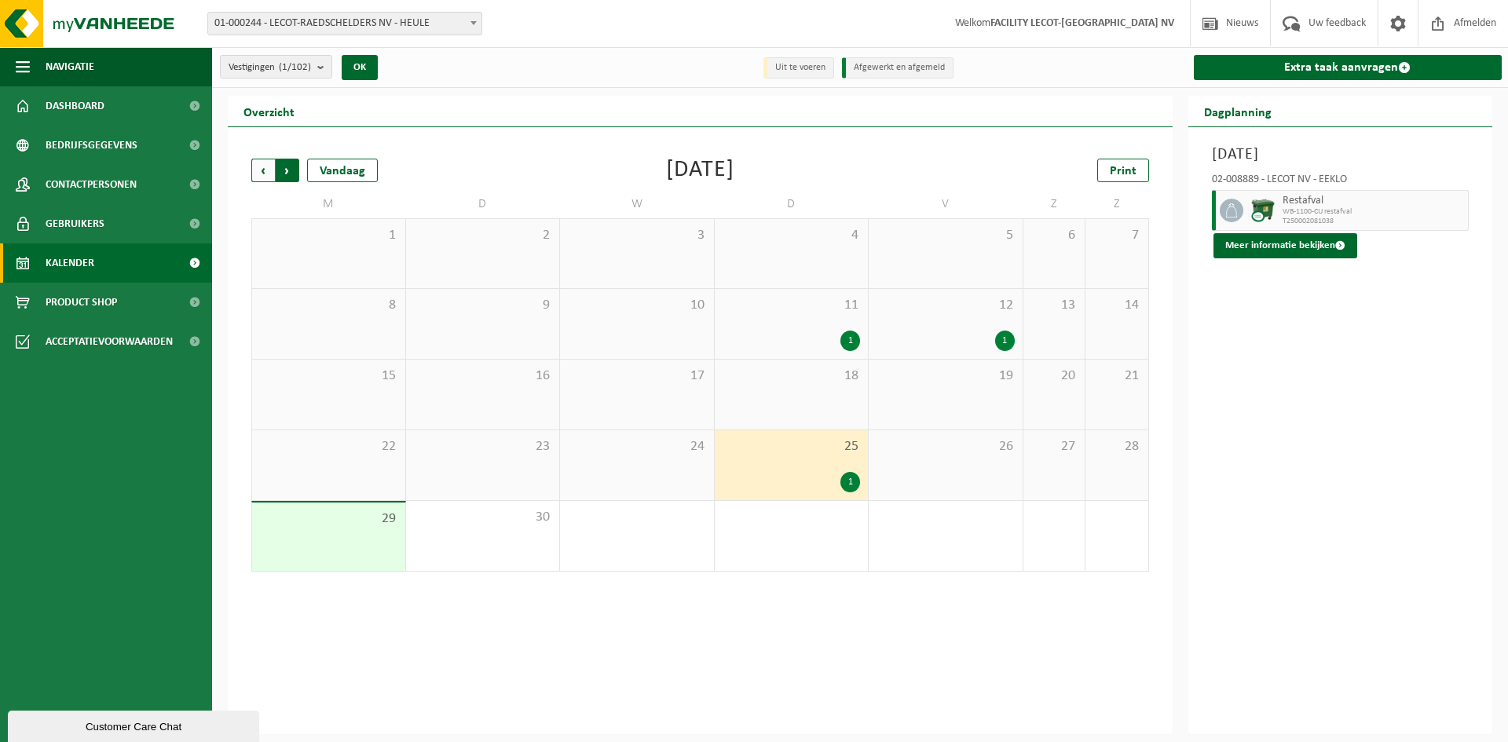
click at [256, 166] on span "Vorige" at bounding box center [263, 171] width 24 height 24
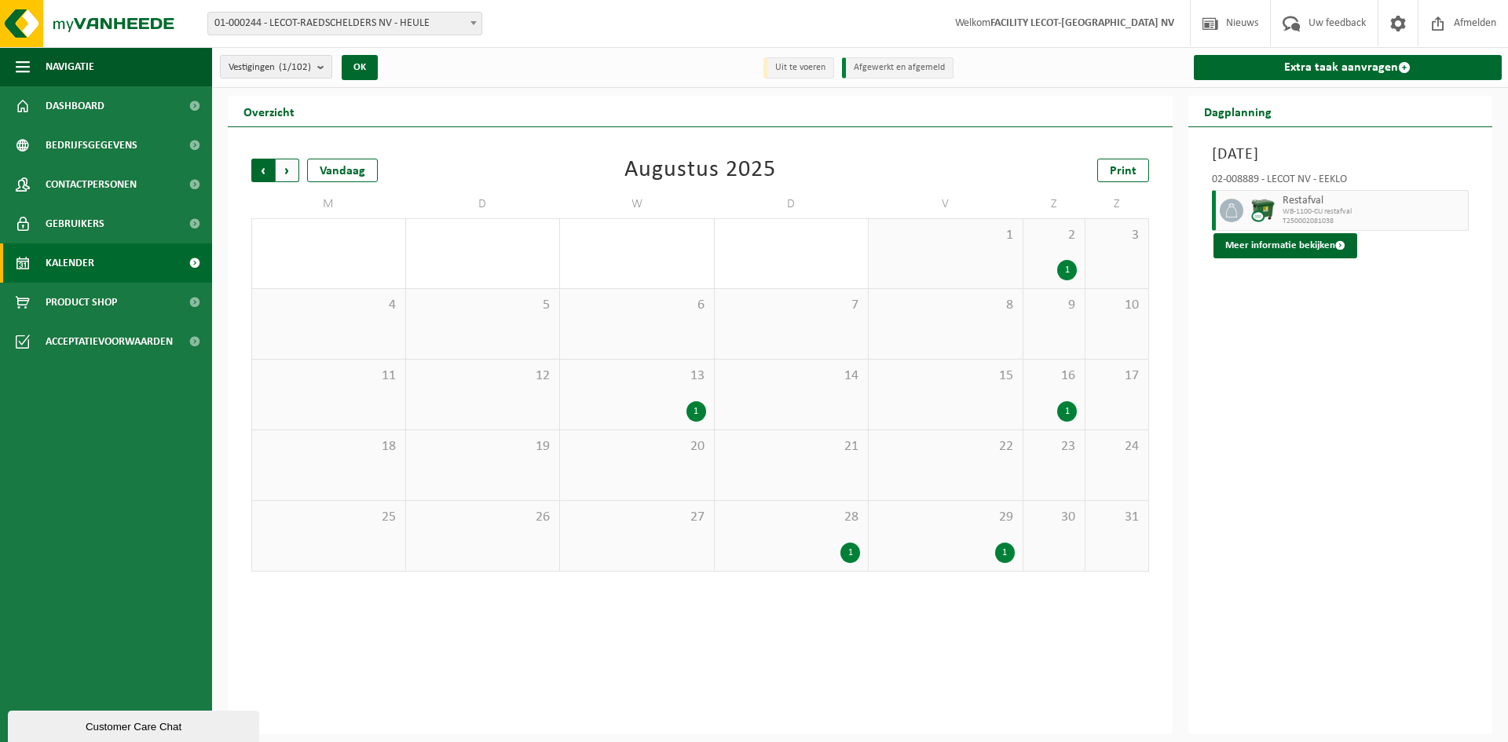
click at [285, 163] on span "Volgende" at bounding box center [288, 171] width 24 height 24
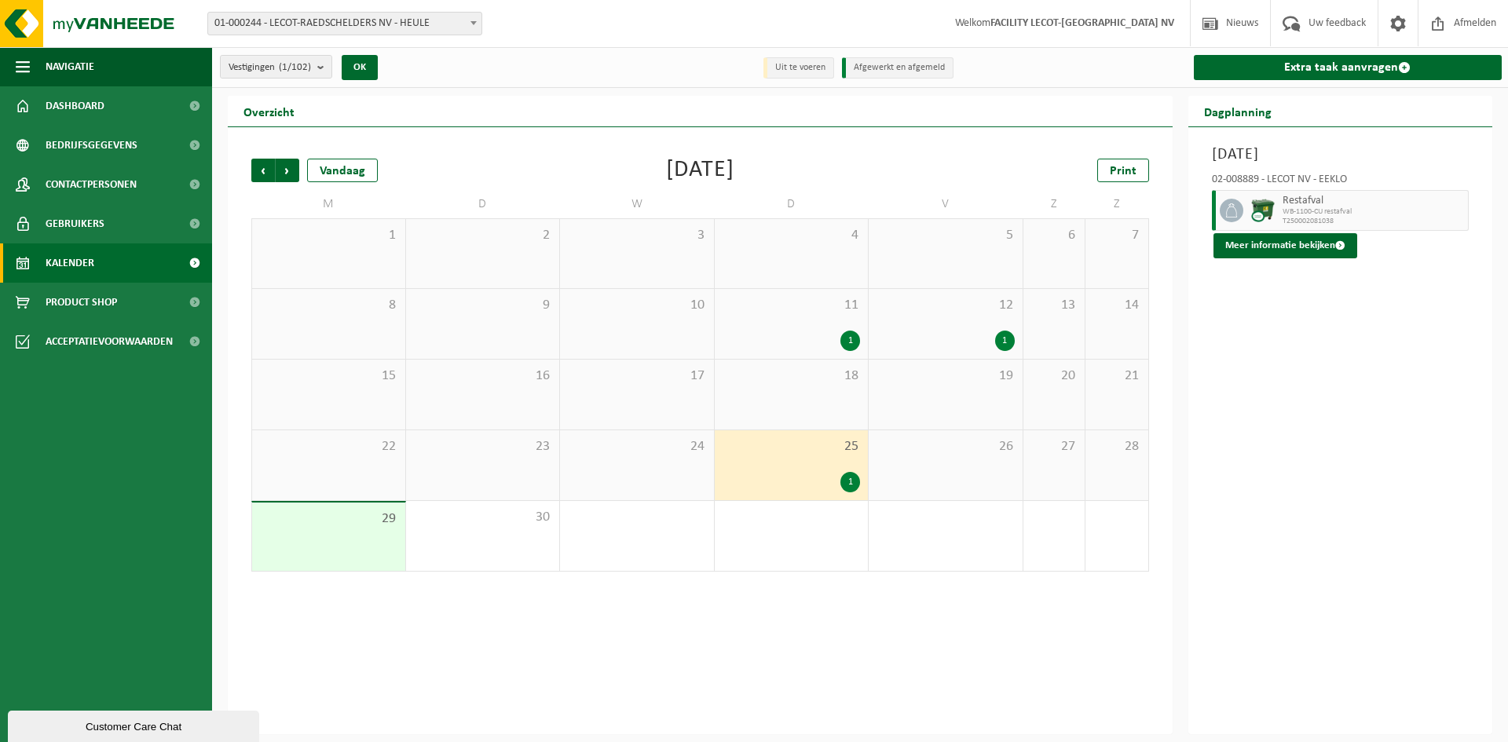
click at [285, 163] on span "Volgende" at bounding box center [288, 171] width 24 height 24
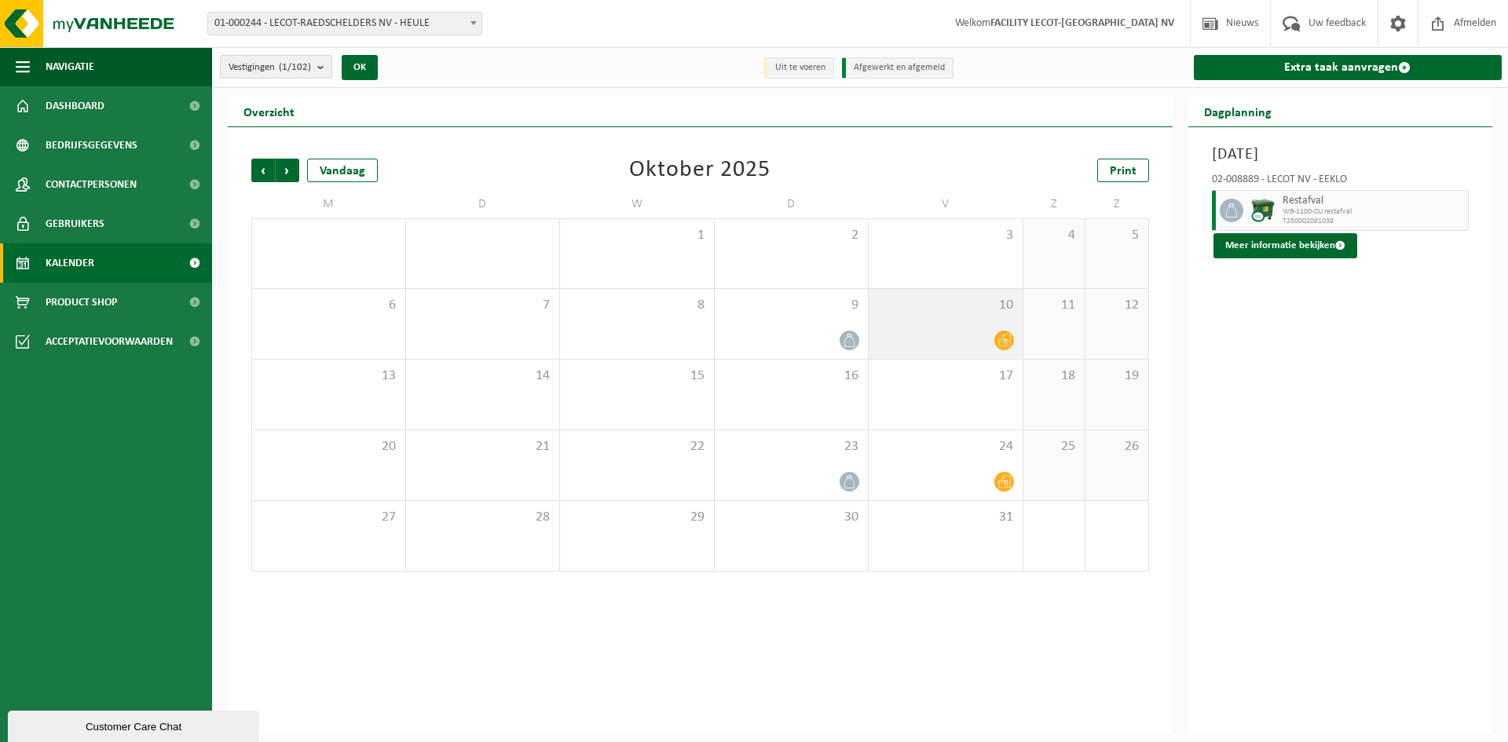
click at [1008, 338] on icon at bounding box center [1004, 340] width 13 height 13
